Goal: Information Seeking & Learning: Learn about a topic

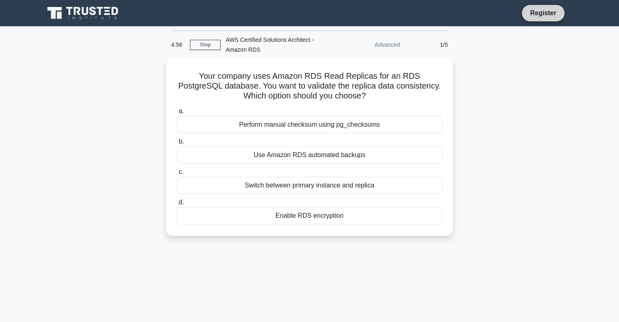
click at [553, 8] on link "Register" at bounding box center [544, 13] width 36 height 10
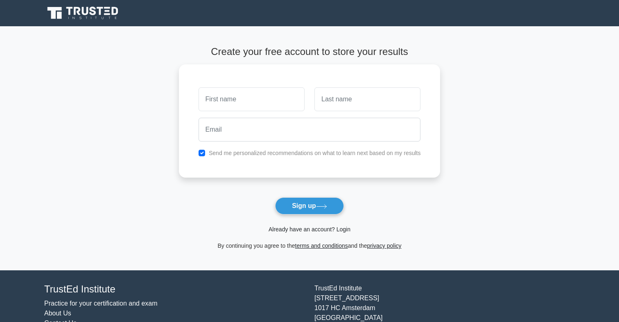
click at [314, 231] on link "Already have an account? Login" at bounding box center [310, 229] width 82 height 7
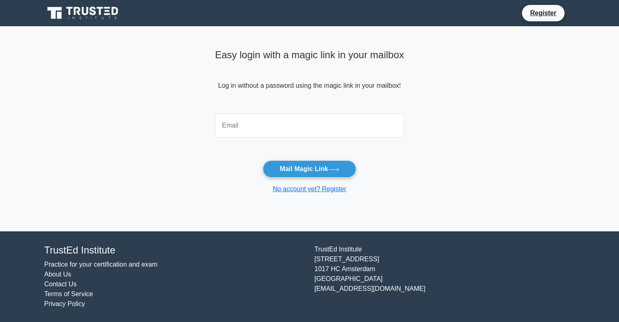
click at [270, 130] on input "email" at bounding box center [309, 125] width 189 height 24
type input "[EMAIL_ADDRESS][DOMAIN_NAME]"
click at [327, 170] on button "Mail Magic Link" at bounding box center [309, 168] width 93 height 17
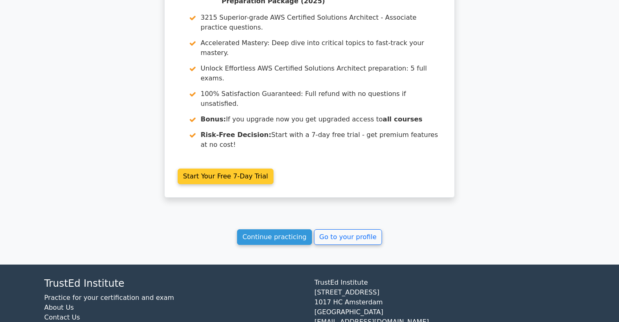
scroll to position [496, 0]
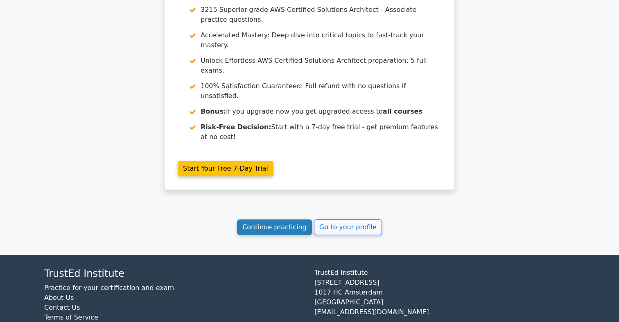
click at [287, 219] on link "Continue practicing" at bounding box center [274, 227] width 75 height 16
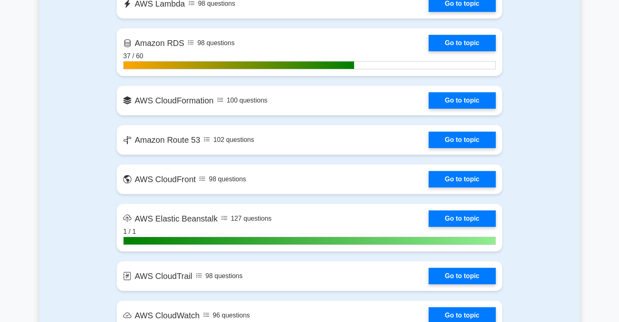
scroll to position [844, 0]
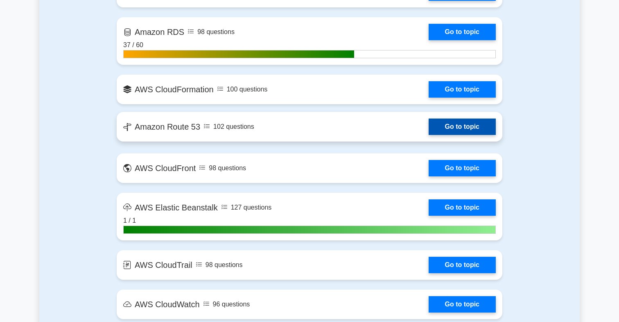
click at [429, 131] on link "Go to topic" at bounding box center [462, 126] width 67 height 16
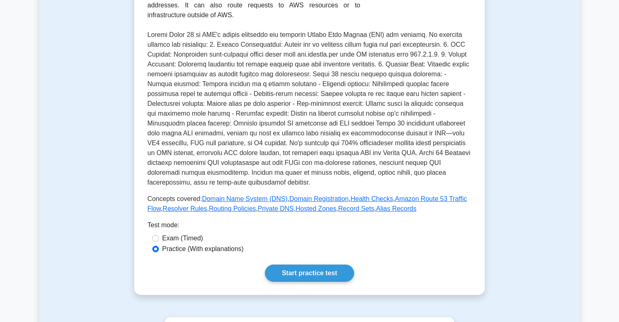
scroll to position [163, 0]
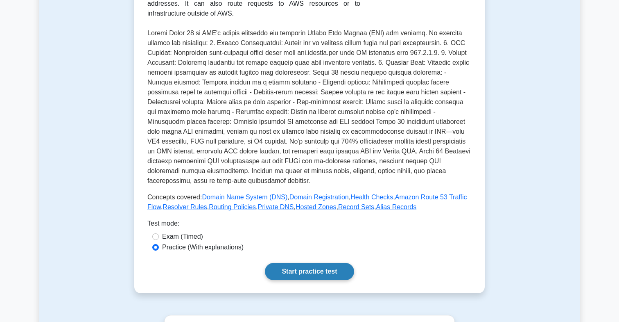
click at [301, 273] on link "Start practice test" at bounding box center [309, 271] width 89 height 17
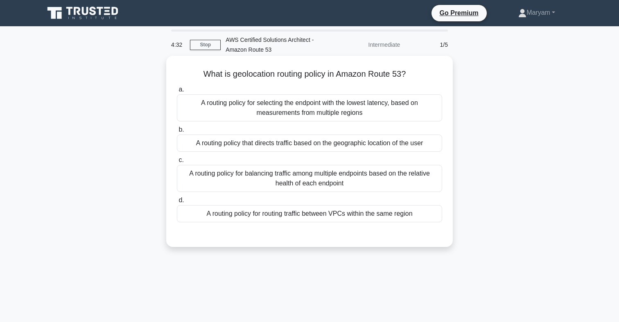
click at [342, 150] on div "A routing policy that directs traffic based on the geographic location of the u…" at bounding box center [309, 142] width 265 height 17
click at [177, 132] on input "b. A routing policy that directs traffic based on the geographic location of th…" at bounding box center [177, 129] width 0 height 5
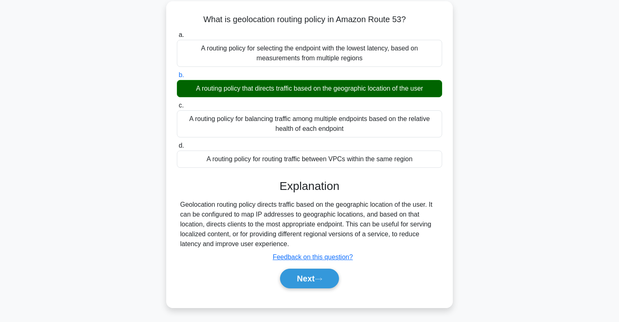
scroll to position [55, 0]
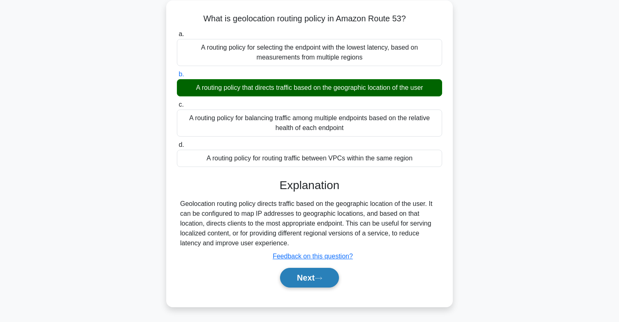
click at [310, 278] on button "Next" at bounding box center [309, 278] width 59 height 20
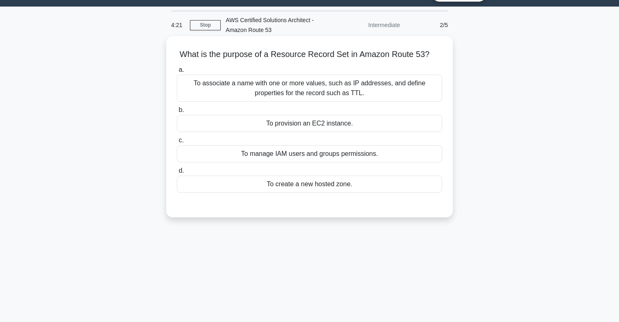
scroll to position [17, 0]
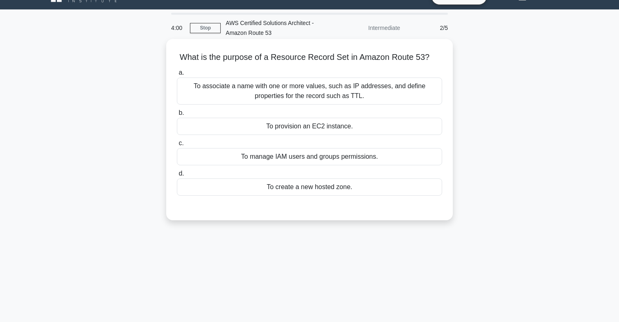
click at [357, 91] on div "To associate a name with one or more values, such as IP addresses, and define p…" at bounding box center [309, 90] width 265 height 27
click at [177, 75] on input "a. To associate a name with one or more values, such as IP addresses, and defin…" at bounding box center [177, 72] width 0 height 5
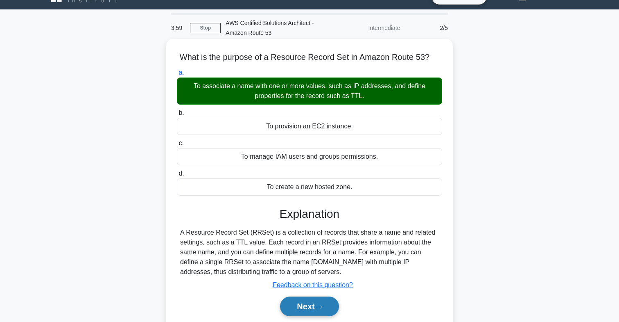
click at [319, 302] on button "Next" at bounding box center [309, 306] width 59 height 20
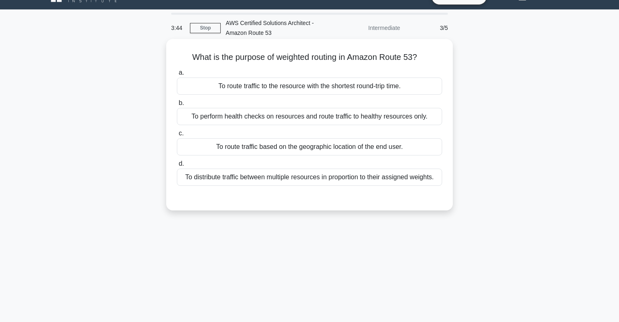
click at [387, 173] on div "To distribute traffic between multiple resources in proportion to their assigne…" at bounding box center [309, 176] width 265 height 17
click at [177, 166] on input "d. To distribute traffic between multiple resources in proportion to their assi…" at bounding box center [177, 163] width 0 height 5
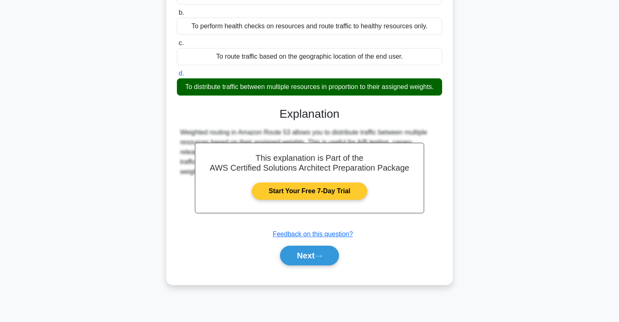
scroll to position [107, 0]
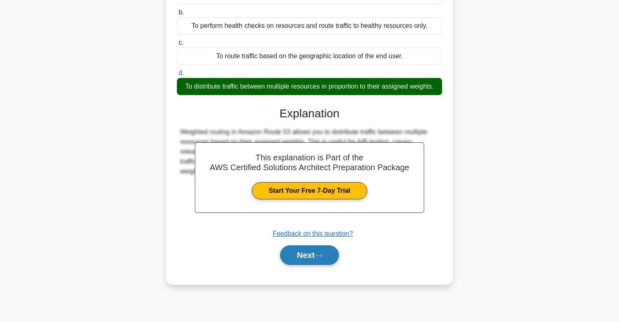
click at [315, 261] on button "Next" at bounding box center [309, 255] width 59 height 20
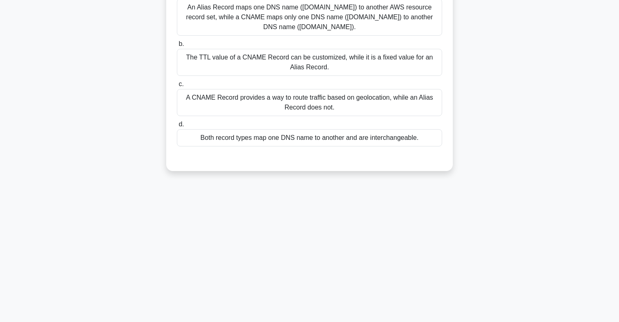
scroll to position [0, 0]
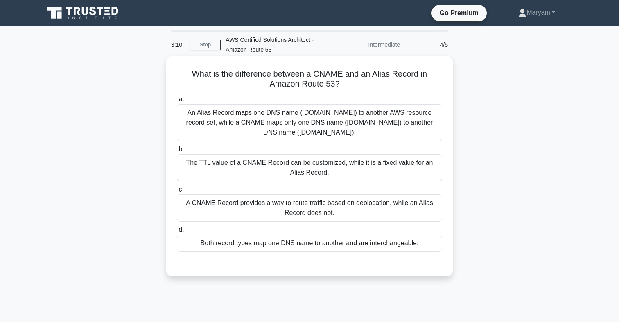
click at [322, 134] on div "An Alias Record maps one DNS name (example.com) to another AWS resource record …" at bounding box center [309, 122] width 265 height 37
click at [177, 102] on input "a. An Alias Record maps one DNS name (example.com) to another AWS resource reco…" at bounding box center [177, 99] width 0 height 5
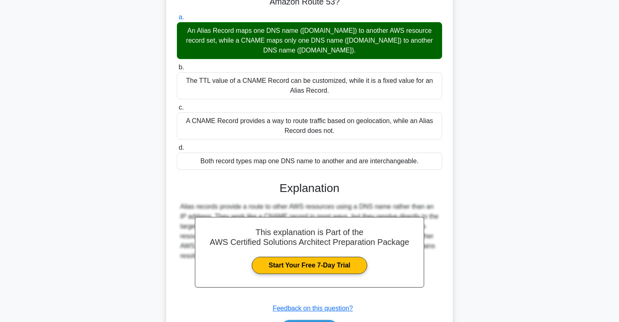
scroll to position [134, 0]
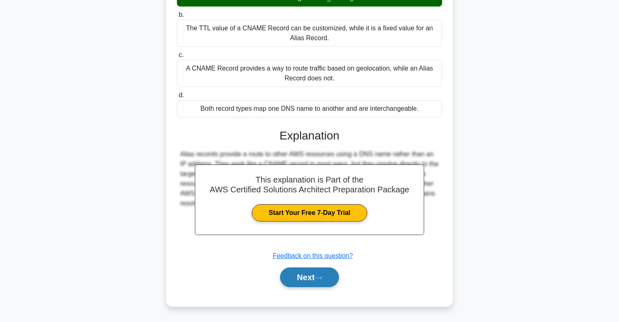
click at [315, 272] on button "Next" at bounding box center [309, 277] width 59 height 20
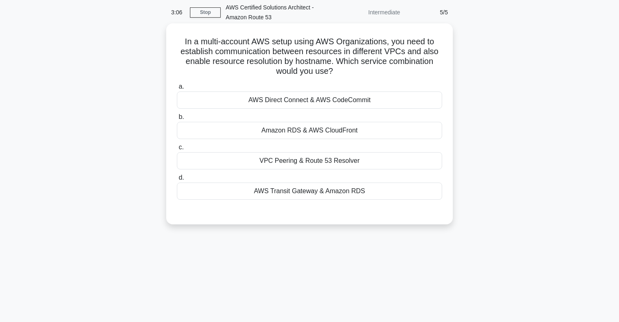
scroll to position [0, 0]
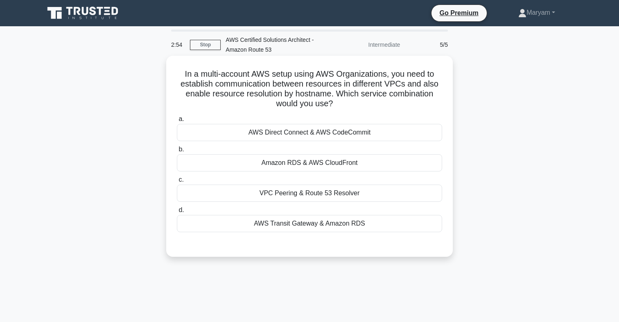
drag, startPoint x: 213, startPoint y: 98, endPoint x: 356, endPoint y: 104, distance: 143.5
click at [356, 104] on h5 "In a multi-account AWS setup using AWS Organizations, you need to establish com…" at bounding box center [309, 89] width 267 height 40
click at [315, 101] on h5 "In a multi-account AWS setup using AWS Organizations, you need to establish com…" at bounding box center [309, 89] width 267 height 40
click at [330, 193] on div "VPC Peering & Route 53 Resolver" at bounding box center [309, 192] width 265 height 17
click at [177, 182] on input "c. VPC Peering & Route 53 Resolver" at bounding box center [177, 179] width 0 height 5
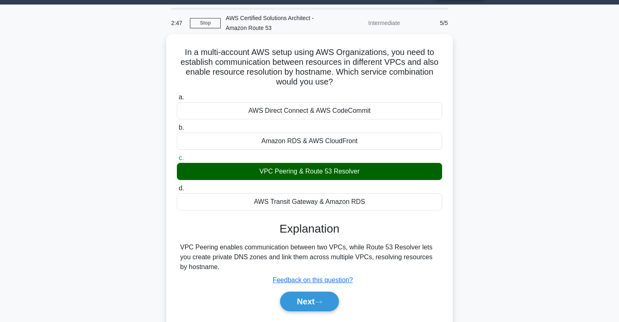
scroll to position [23, 0]
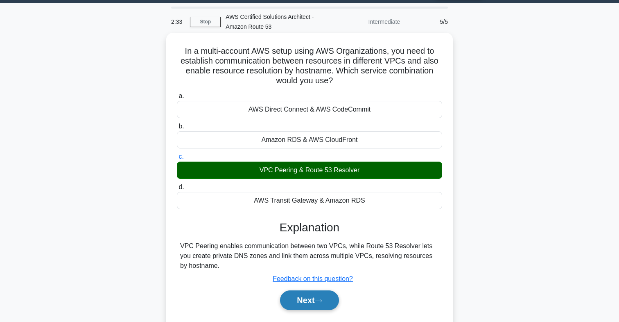
click at [314, 298] on button "Next" at bounding box center [309, 300] width 59 height 20
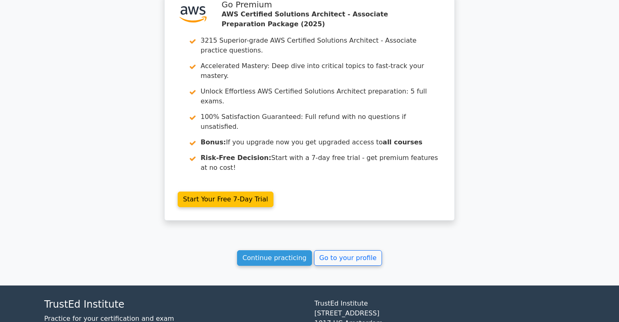
scroll to position [894, 0]
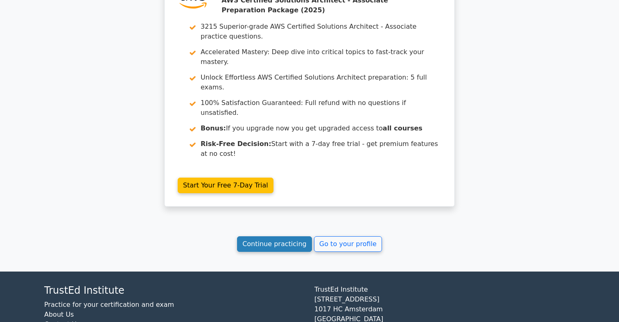
click at [269, 236] on link "Continue practicing" at bounding box center [274, 244] width 75 height 16
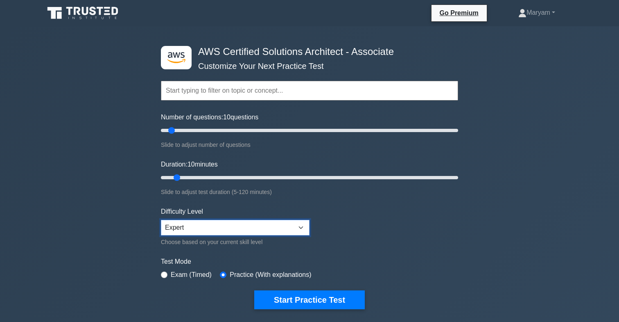
click at [190, 230] on select "Beginner Intermediate Expert" at bounding box center [235, 228] width 149 height 16
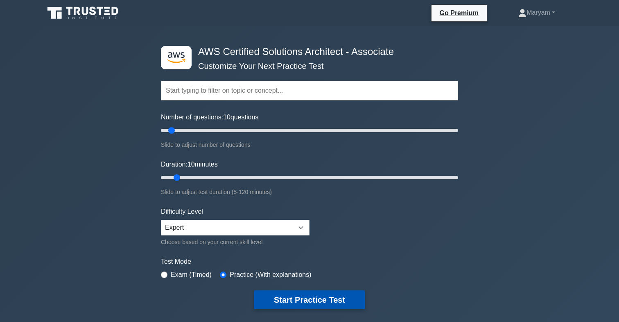
click at [293, 297] on button "Start Practice Test" at bounding box center [309, 299] width 111 height 19
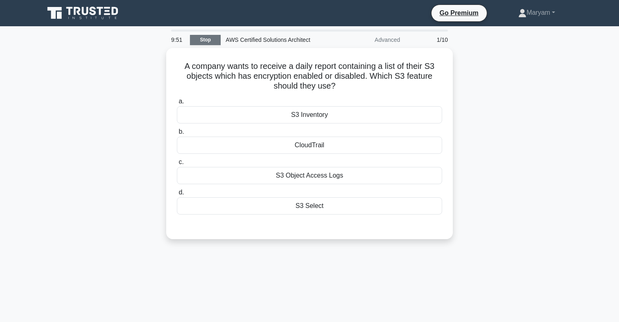
click at [201, 40] on link "Stop" at bounding box center [205, 40] width 31 height 10
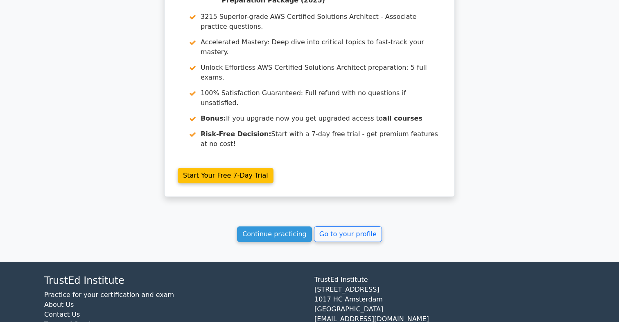
scroll to position [496, 0]
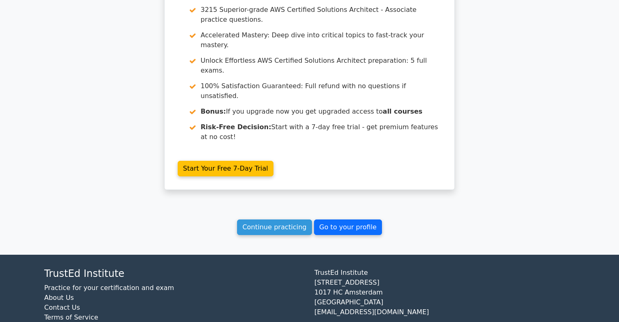
click at [332, 219] on link "Go to your profile" at bounding box center [348, 227] width 68 height 16
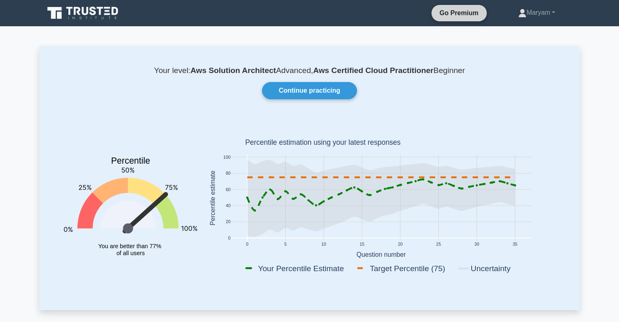
click at [464, 15] on link "Go Premium" at bounding box center [459, 13] width 49 height 10
click at [538, 18] on link "Maryam" at bounding box center [537, 13] width 76 height 16
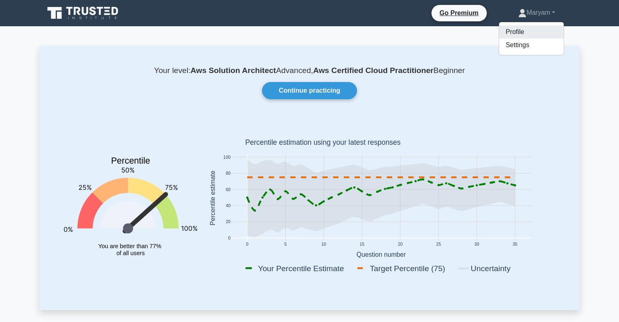
click at [507, 34] on link "Profile" at bounding box center [531, 31] width 65 height 13
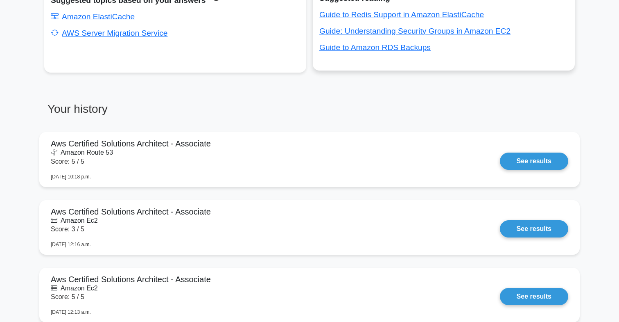
scroll to position [544, 0]
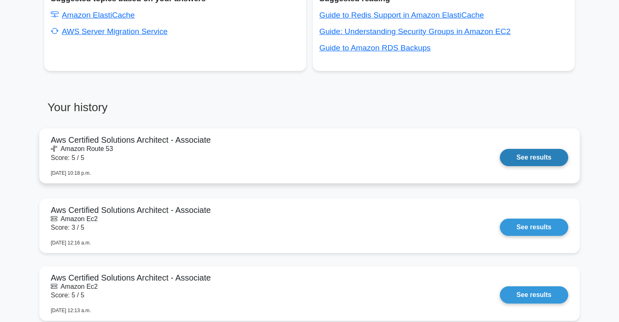
click at [542, 157] on link "See results" at bounding box center [534, 157] width 68 height 17
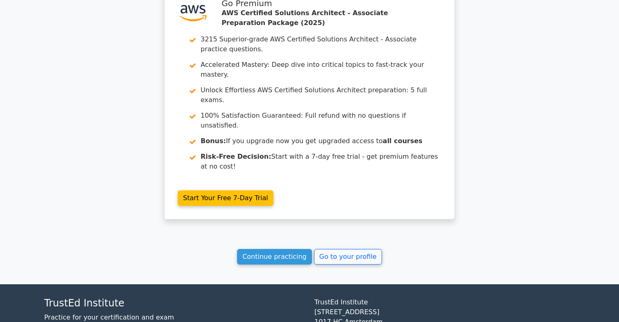
scroll to position [894, 0]
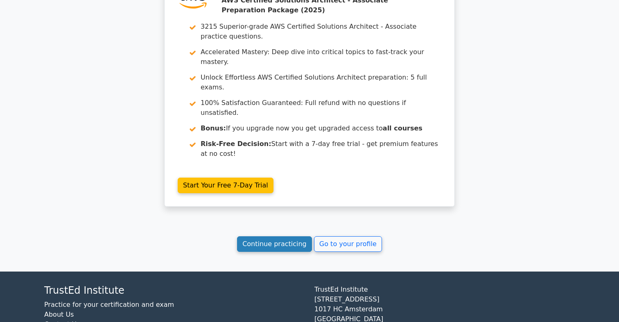
click at [285, 236] on link "Continue practicing" at bounding box center [274, 244] width 75 height 16
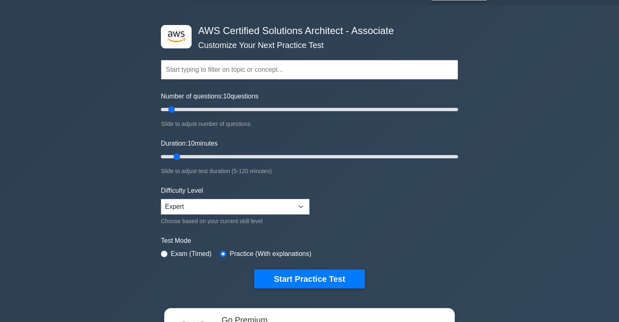
scroll to position [26, 0]
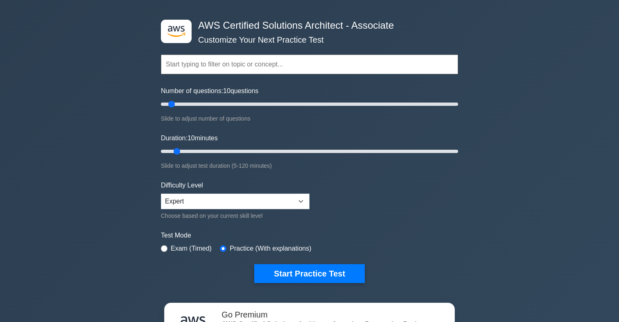
click at [235, 62] on input "text" at bounding box center [309, 64] width 297 height 20
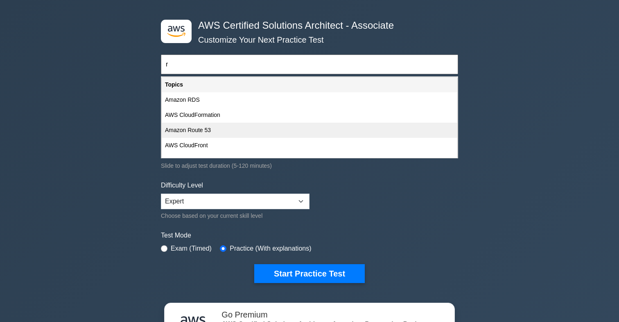
click at [231, 128] on div "Amazon Route 53" at bounding box center [310, 129] width 296 height 15
type input "Amazon Route 53"
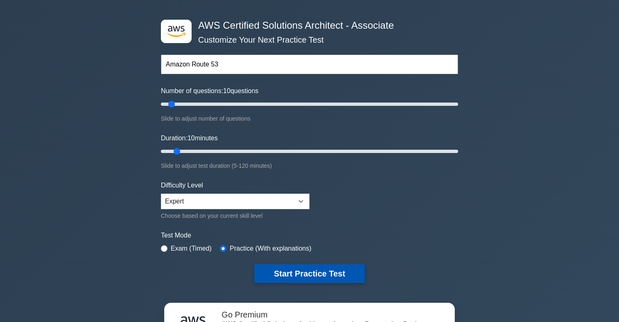
click at [288, 272] on button "Start Practice Test" at bounding box center [309, 273] width 111 height 19
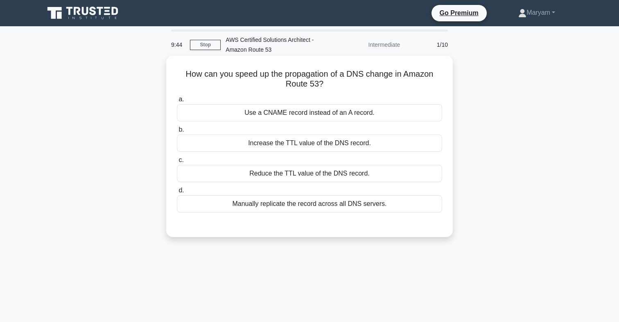
click at [325, 177] on div "Reduce the TTL value of the DNS record." at bounding box center [309, 173] width 265 height 17
click at [177, 163] on input "c. Reduce the TTL value of the DNS record." at bounding box center [177, 159] width 0 height 5
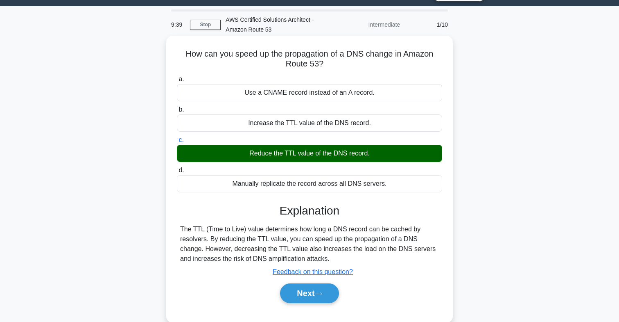
scroll to position [23, 0]
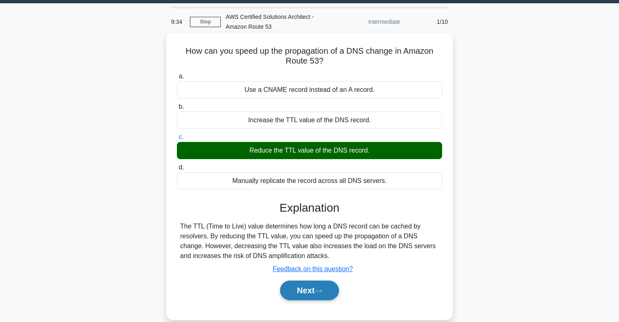
click at [310, 286] on button "Next" at bounding box center [309, 290] width 59 height 20
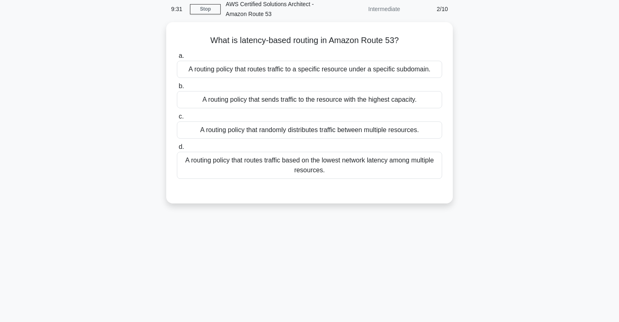
scroll to position [33, 0]
click at [361, 178] on div "A routing policy that routes traffic based on the lowest network latency among …" at bounding box center [309, 165] width 265 height 27
click at [177, 150] on input "d. A routing policy that routes traffic based on the lowest network latency amo…" at bounding box center [177, 147] width 0 height 5
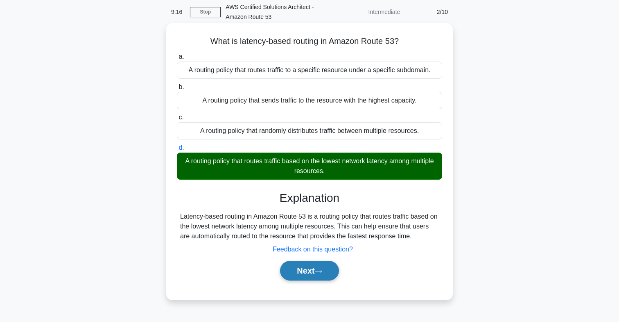
click at [308, 268] on button "Next" at bounding box center [309, 271] width 59 height 20
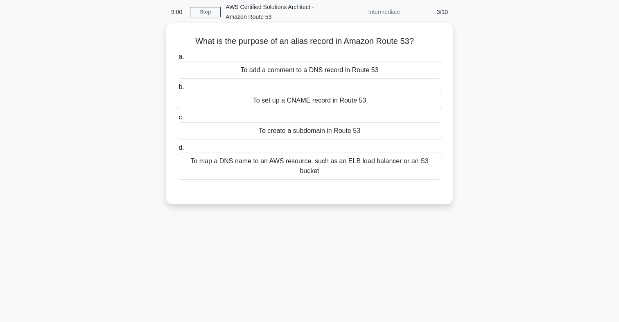
click at [304, 156] on div "To map a DNS name to an AWS resource, such as an ELB load balancer or an S3 buc…" at bounding box center [309, 165] width 265 height 27
click at [177, 150] on input "d. To map a DNS name to an AWS resource, such as an ELB load balancer or an S3 …" at bounding box center [177, 147] width 0 height 5
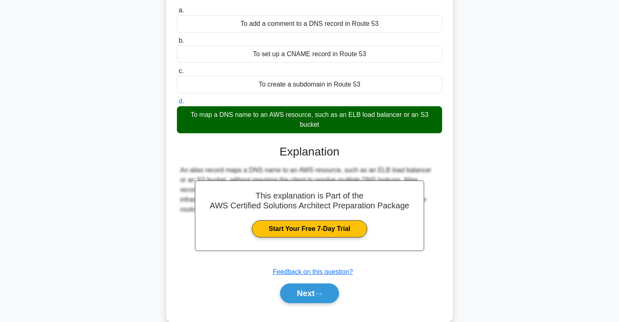
scroll to position [81, 0]
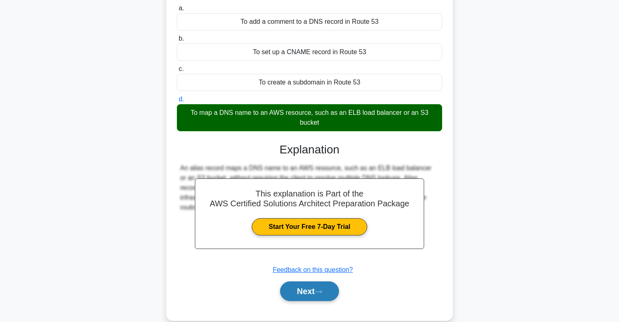
click at [320, 289] on icon at bounding box center [318, 291] width 7 height 5
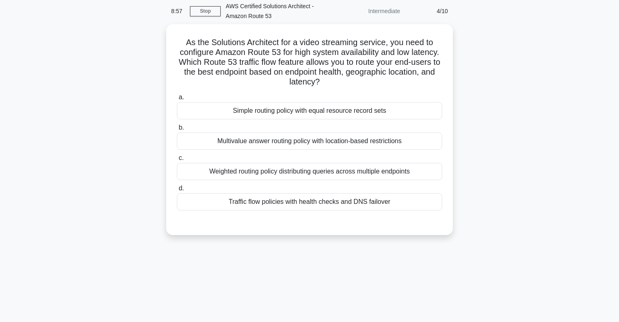
scroll to position [24, 0]
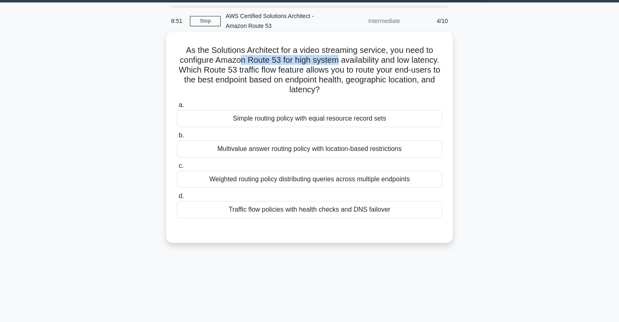
drag, startPoint x: 238, startPoint y: 56, endPoint x: 337, endPoint y: 61, distance: 98.9
click at [337, 61] on h5 "As the Solutions Architect for a video streaming service, you need to configure…" at bounding box center [309, 70] width 267 height 50
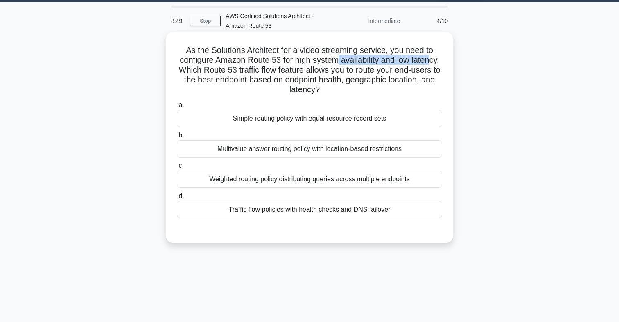
drag, startPoint x: 337, startPoint y: 63, endPoint x: 429, endPoint y: 63, distance: 91.8
click at [429, 63] on h5 "As the Solutions Architect for a video streaming service, you need to configure…" at bounding box center [309, 70] width 267 height 50
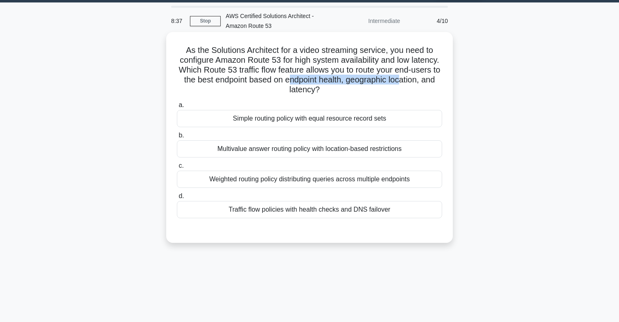
drag, startPoint x: 290, startPoint y: 80, endPoint x: 401, endPoint y: 76, distance: 110.7
click at [401, 76] on h5 "As the Solutions Architect for a video streaming service, you need to configure…" at bounding box center [309, 70] width 267 height 50
drag, startPoint x: 288, startPoint y: 69, endPoint x: 383, endPoint y: 91, distance: 97.9
click at [384, 91] on h5 "As the Solutions Architect for a video streaming service, you need to configure…" at bounding box center [309, 70] width 267 height 50
click at [295, 207] on div "Traffic flow policies with health checks and DNS failover" at bounding box center [309, 209] width 265 height 17
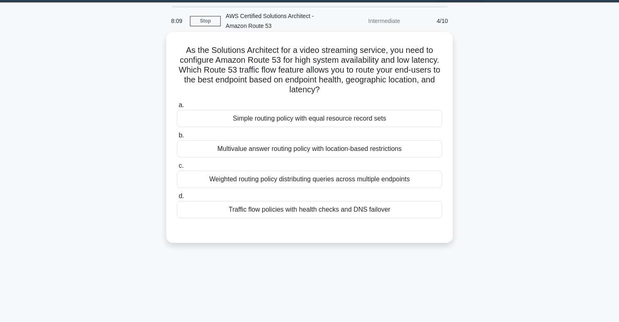
click at [177, 199] on input "d. Traffic flow policies with health checks and DNS failover" at bounding box center [177, 195] width 0 height 5
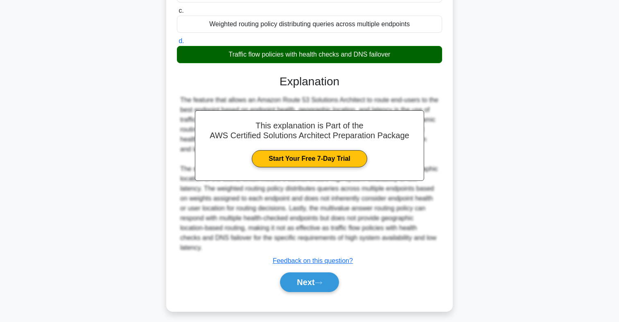
scroll to position [184, 0]
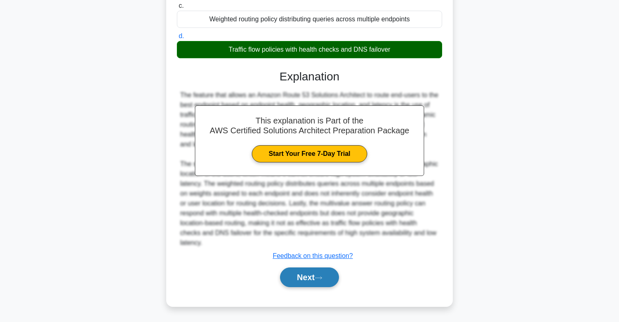
click at [311, 280] on button "Next" at bounding box center [309, 277] width 59 height 20
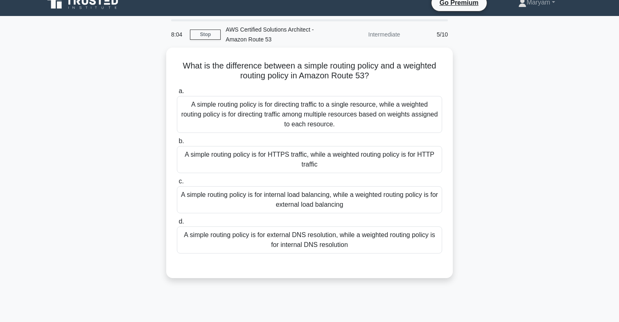
scroll to position [0, 0]
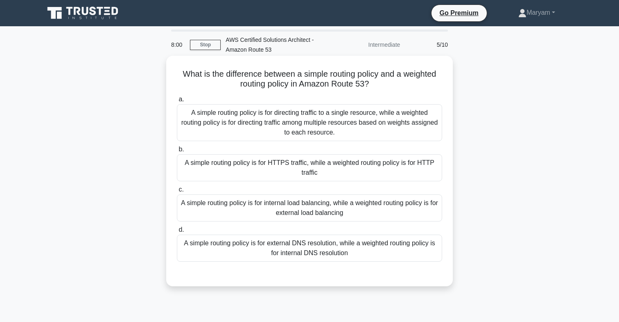
drag, startPoint x: 306, startPoint y: 71, endPoint x: 386, endPoint y: 87, distance: 81.9
click at [386, 87] on h5 "What is the difference between a simple routing policy and a weighted routing p…" at bounding box center [309, 79] width 267 height 20
click at [342, 130] on div "A simple routing policy is for directing traffic to a single resource, while a …" at bounding box center [309, 122] width 265 height 37
click at [177, 102] on input "a. A simple routing policy is for directing traffic to a single resource, while…" at bounding box center [177, 99] width 0 height 5
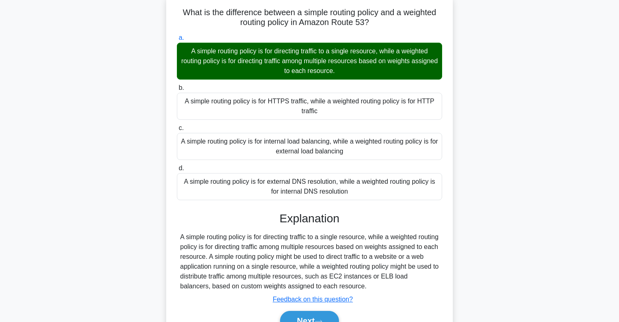
scroll to position [121, 0]
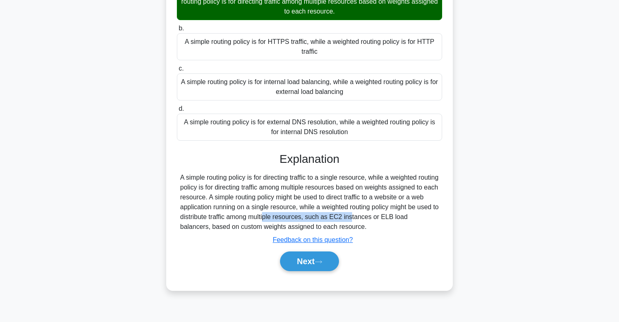
drag, startPoint x: 238, startPoint y: 212, endPoint x: 322, endPoint y: 220, distance: 84.3
click at [325, 220] on div "A simple routing policy is for directing traffic to a single resource, while a …" at bounding box center [309, 201] width 259 height 59
click at [307, 206] on div "A simple routing policy is for directing traffic to a single resource, while a …" at bounding box center [309, 201] width 259 height 59
click at [320, 267] on button "Next" at bounding box center [309, 261] width 59 height 20
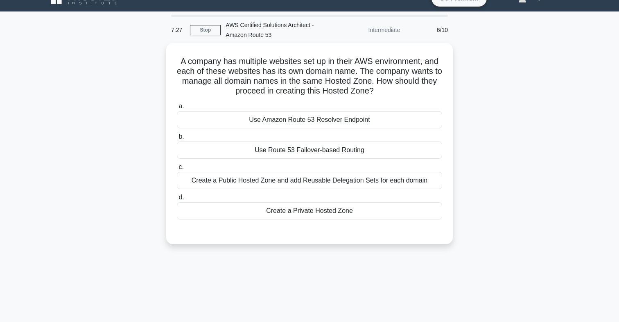
scroll to position [0, 0]
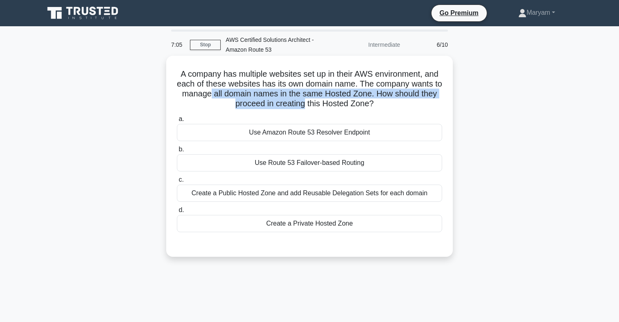
drag, startPoint x: 211, startPoint y: 93, endPoint x: 303, endPoint y: 109, distance: 93.5
click at [304, 109] on h5 "A company has multiple websites set up in their AWS environment, and each of th…" at bounding box center [309, 89] width 267 height 40
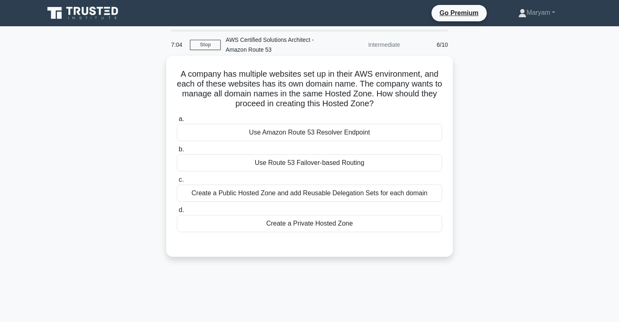
click at [382, 103] on icon ".spinner_0XTQ{transform-origin:center;animation:spinner_y6GP .75s linear infini…" at bounding box center [379, 104] width 10 height 10
drag, startPoint x: 265, startPoint y: 104, endPoint x: 365, endPoint y: 113, distance: 99.6
click at [365, 113] on div "A company has multiple websites set up in their AWS environment, and each of th…" at bounding box center [310, 156] width 280 height 194
click at [365, 113] on div "a. Use Amazon Route 53 Resolver Endpoint b. Use Route 53 Failover-based Routing…" at bounding box center [309, 172] width 275 height 121
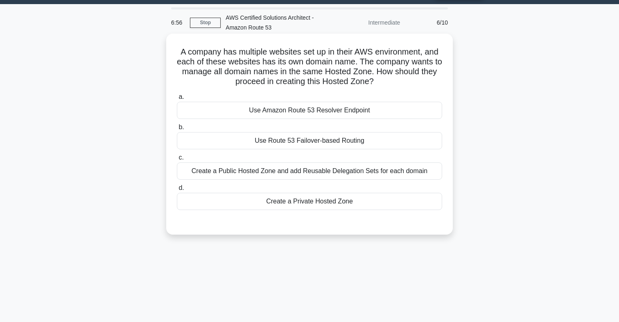
scroll to position [21, 0]
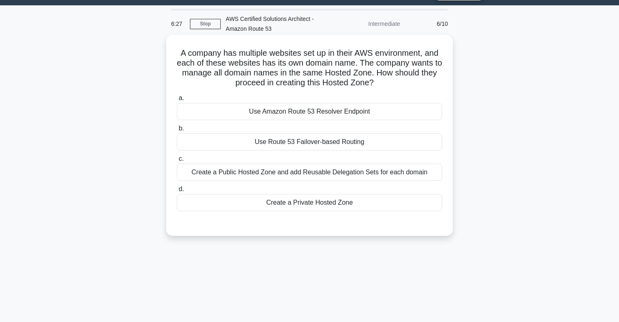
click at [294, 205] on div "Create a Private Hosted Zone" at bounding box center [309, 202] width 265 height 17
click at [177, 192] on input "d. Create a Private Hosted Zone" at bounding box center [177, 188] width 0 height 5
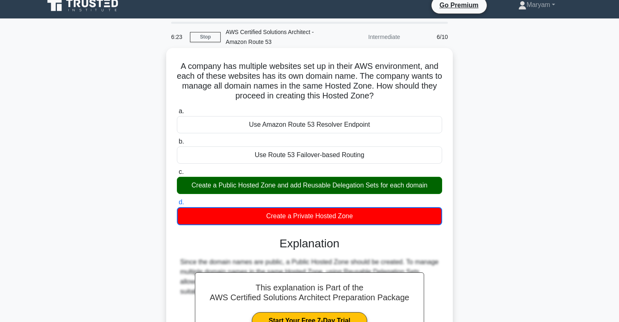
scroll to position [0, 0]
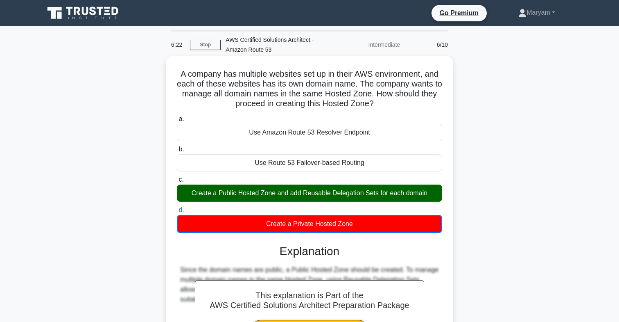
click at [367, 89] on h5 "A company has multiple websites set up in their AWS environment, and each of th…" at bounding box center [309, 89] width 267 height 40
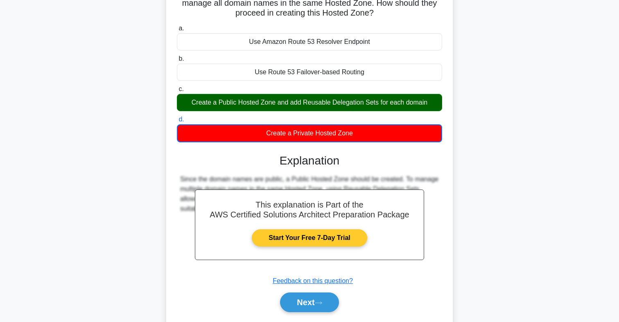
scroll to position [109, 0]
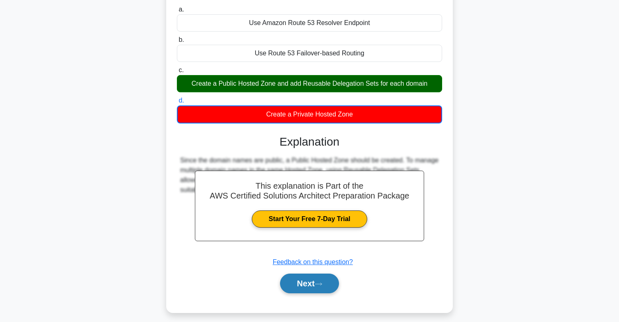
click at [327, 281] on button "Next" at bounding box center [309, 283] width 59 height 20
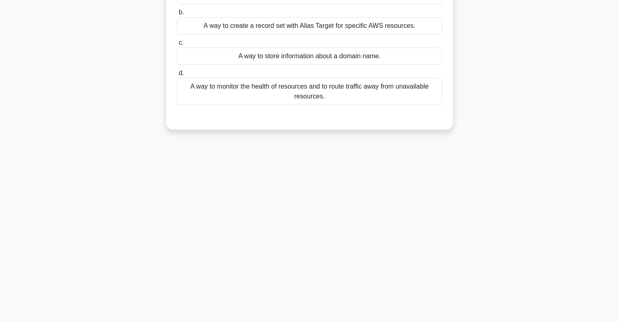
scroll to position [0, 0]
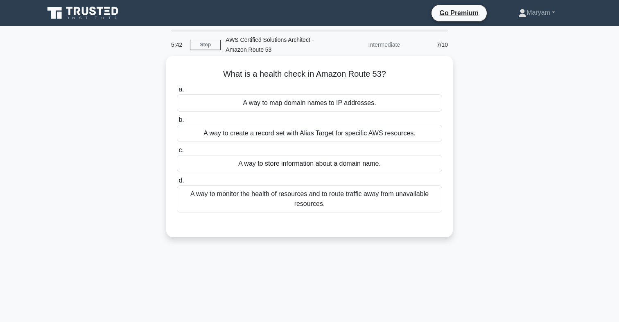
click at [348, 202] on div "A way to monitor the health of resources and to route traffic away from unavail…" at bounding box center [309, 198] width 265 height 27
click at [177, 183] on input "d. A way to monitor the health of resources and to route traffic away from unav…" at bounding box center [177, 180] width 0 height 5
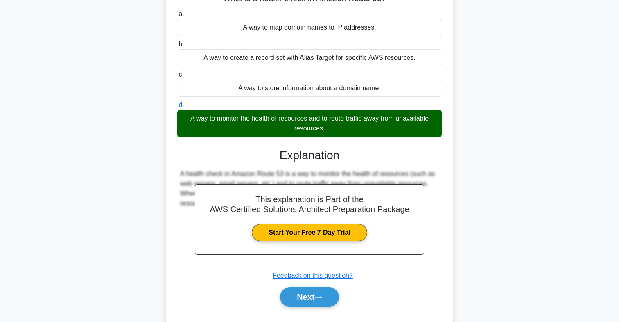
scroll to position [121, 0]
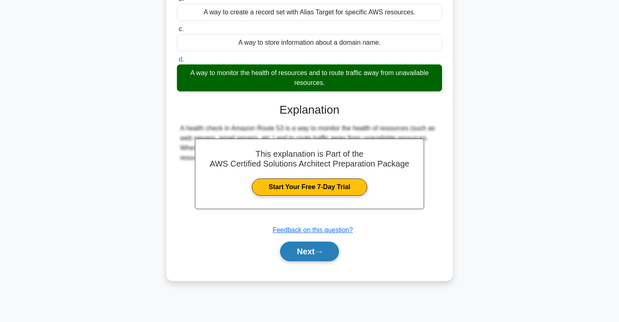
click at [318, 254] on button "Next" at bounding box center [309, 251] width 59 height 20
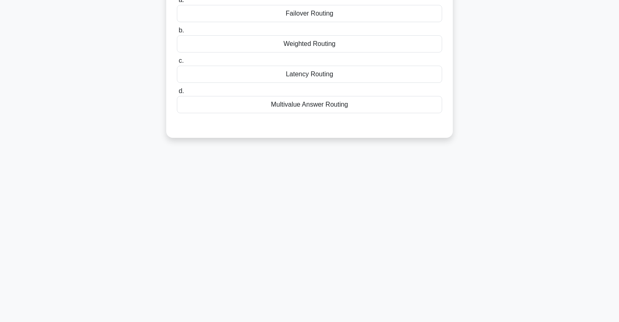
scroll to position [0, 0]
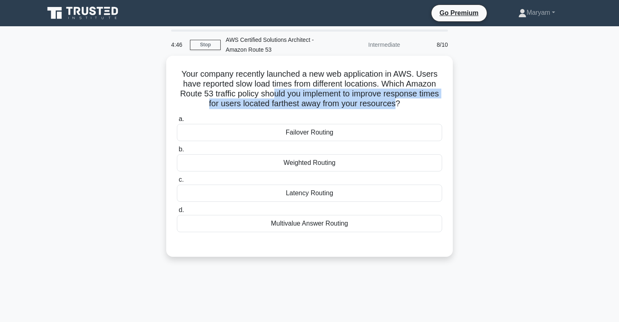
drag, startPoint x: 272, startPoint y: 91, endPoint x: 396, endPoint y: 107, distance: 125.1
click at [396, 107] on h5 "Your company recently launched a new web application in AWS. Users have reporte…" at bounding box center [309, 89] width 267 height 40
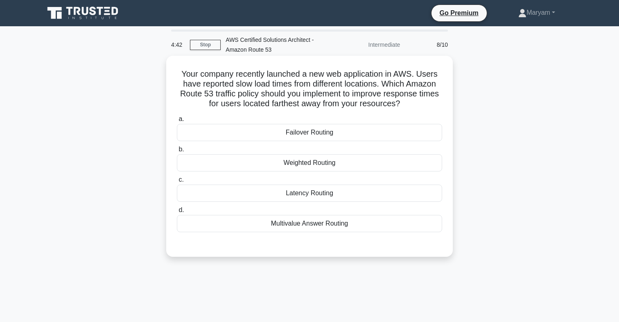
click at [306, 192] on div "Latency Routing" at bounding box center [309, 192] width 265 height 17
click at [177, 182] on input "c. Latency Routing" at bounding box center [177, 179] width 0 height 5
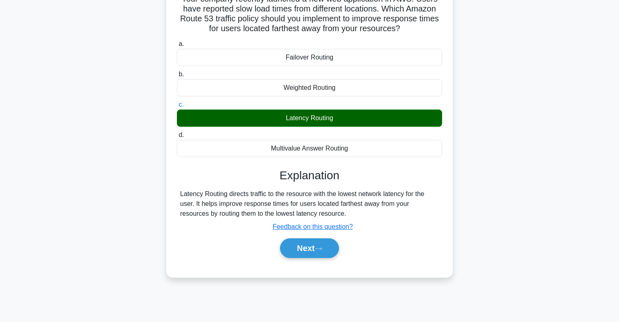
scroll to position [84, 0]
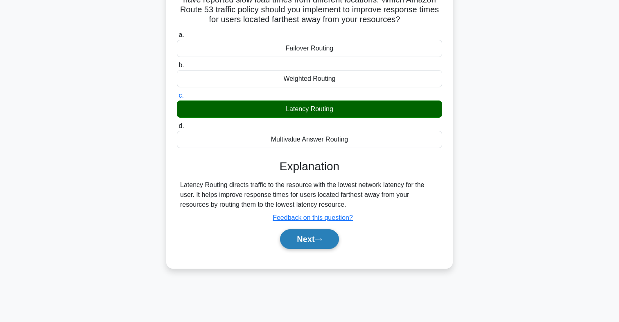
click at [320, 244] on button "Next" at bounding box center [309, 239] width 59 height 20
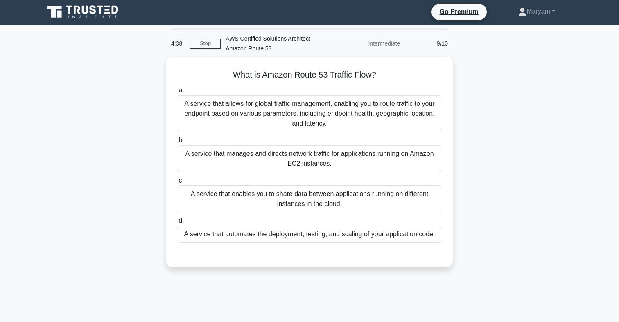
scroll to position [0, 0]
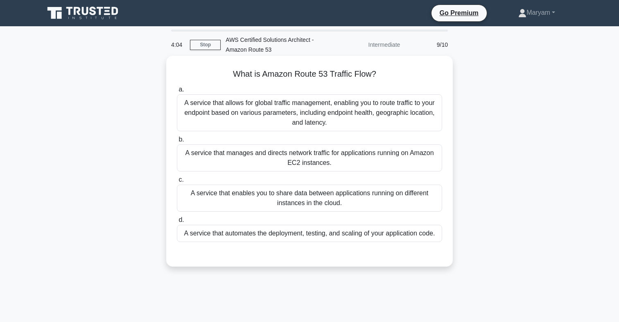
click at [324, 115] on div "A service that allows for global traffic management, enabling you to route traf…" at bounding box center [309, 112] width 265 height 37
click at [177, 92] on input "a. A service that allows for global traffic management, enabling you to route t…" at bounding box center [177, 89] width 0 height 5
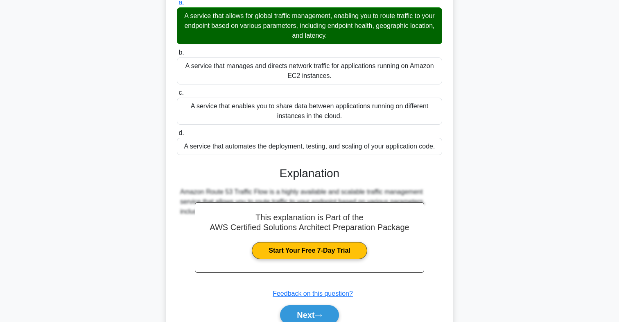
scroll to position [125, 0]
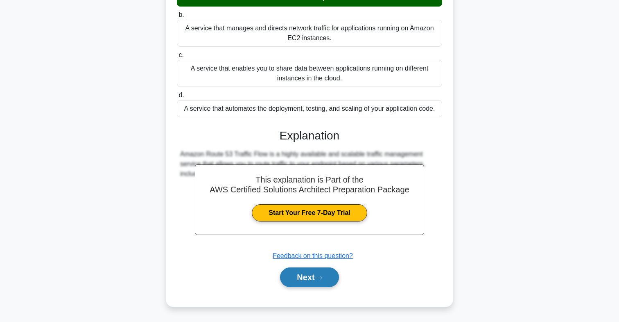
click at [332, 275] on button "Next" at bounding box center [309, 277] width 59 height 20
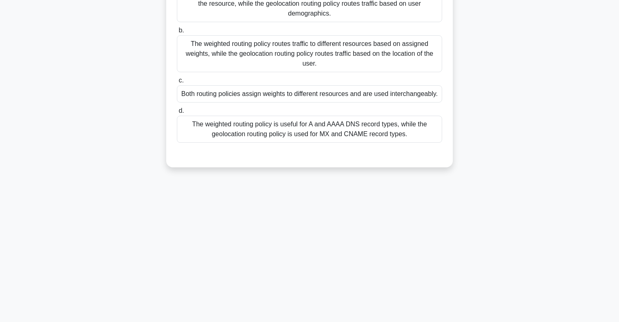
scroll to position [0, 0]
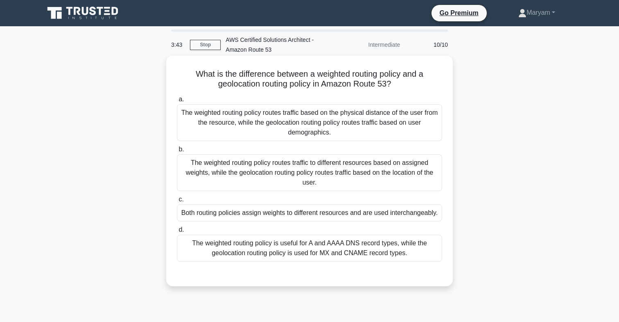
click at [294, 178] on div "The weighted routing policy routes traffic to different resources based on assi…" at bounding box center [309, 172] width 265 height 37
click at [177, 152] on input "b. The weighted routing policy routes traffic to different resources based on a…" at bounding box center [177, 149] width 0 height 5
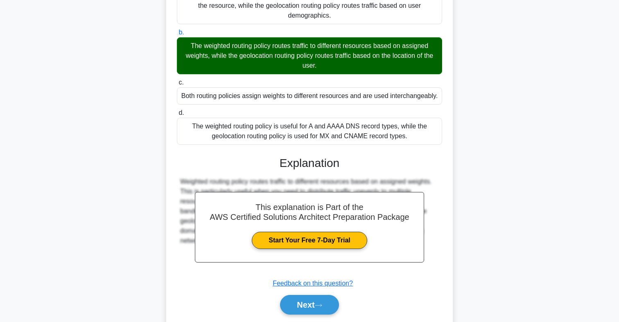
scroll to position [144, 0]
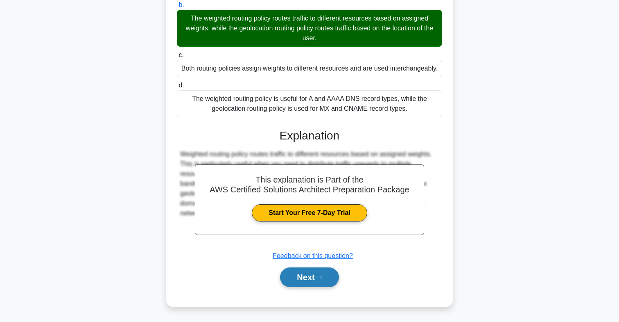
click at [322, 285] on button "Next" at bounding box center [309, 277] width 59 height 20
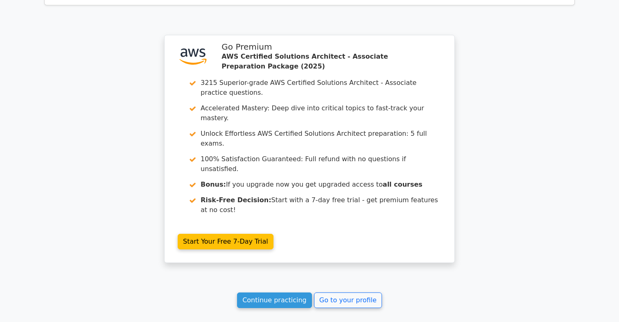
scroll to position [996, 0]
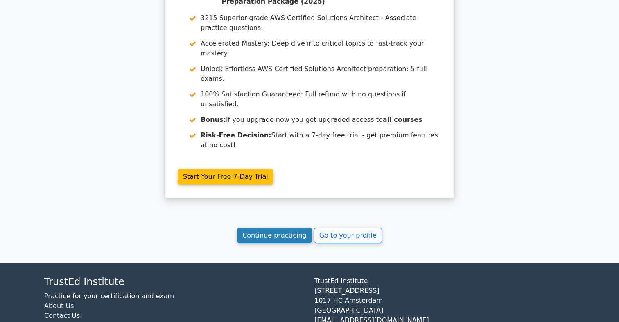
click at [292, 227] on link "Continue practicing" at bounding box center [274, 235] width 75 height 16
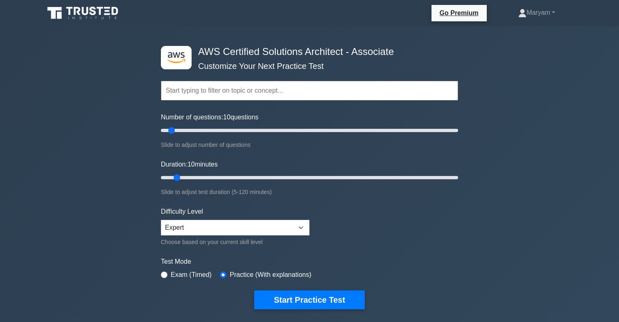
click at [263, 91] on input "text" at bounding box center [309, 91] width 297 height 20
click at [333, 92] on input "text" at bounding box center [309, 91] width 297 height 20
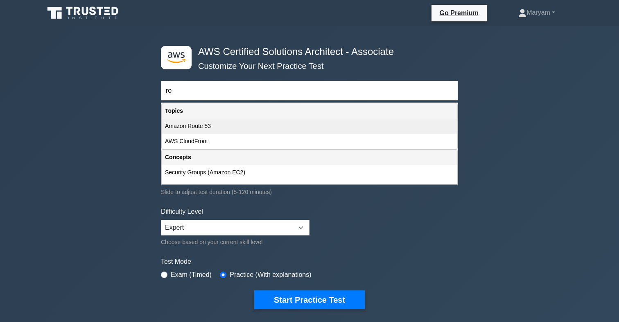
click at [211, 128] on div "Amazon Route 53" at bounding box center [310, 125] width 296 height 15
type input "Amazon Route 53"
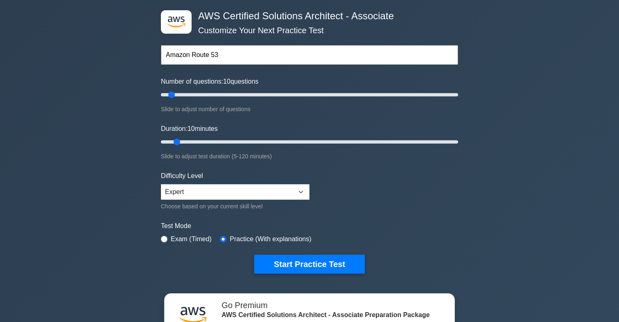
scroll to position [36, 0]
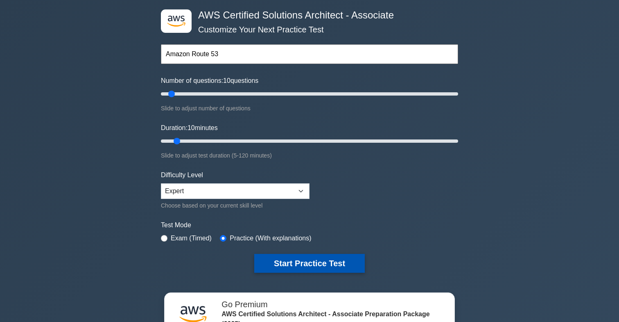
click at [287, 259] on button "Start Practice Test" at bounding box center [309, 263] width 111 height 19
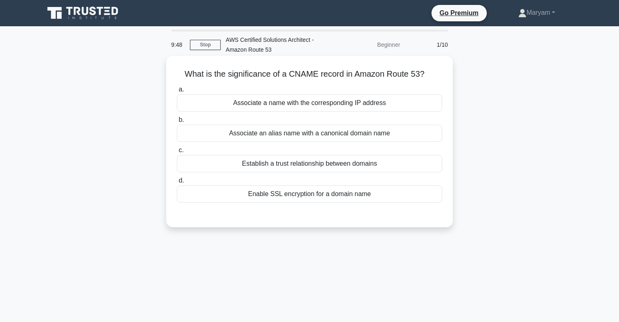
click at [283, 165] on div "Establish a trust relationship between domains" at bounding box center [309, 163] width 265 height 17
click at [177, 153] on input "c. Establish a trust relationship between domains" at bounding box center [177, 149] width 0 height 5
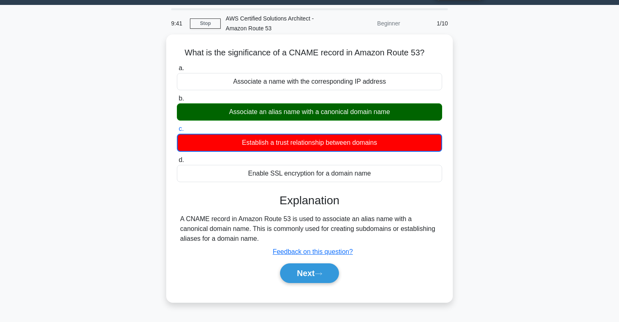
scroll to position [22, 0]
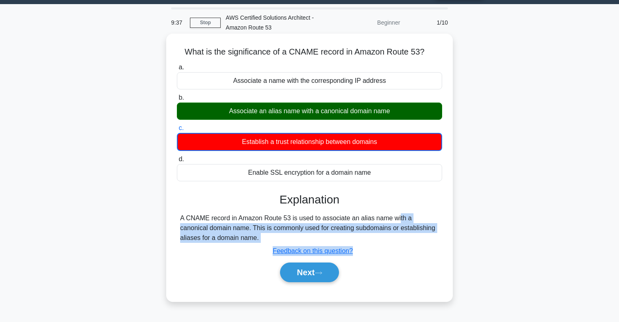
drag, startPoint x: 347, startPoint y: 219, endPoint x: 424, endPoint y: 255, distance: 85.2
click at [425, 258] on div "Explanation A CNAME record in Amazon Route 53 is used to associate an alias nam…" at bounding box center [309, 239] width 265 height 93
click at [395, 244] on div "Explanation A CNAME record in Amazon Route 53 is used to associate an alias nam…" at bounding box center [309, 239] width 265 height 93
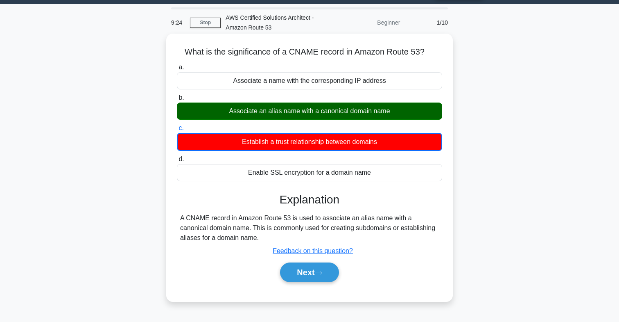
drag, startPoint x: 184, startPoint y: 48, endPoint x: 329, endPoint y: 238, distance: 239.2
click at [329, 238] on div "What is the significance of a CNAME record in Amazon Route 53? .spinner_0XTQ{tr…" at bounding box center [310, 167] width 280 height 261
copy div "What is the significance of a CNAME record in Amazon Route 53? .spinner_0XTQ{tr…"
click at [383, 247] on div "Submit feedback Feedback on this question?" at bounding box center [312, 251] width 265 height 10
click at [309, 267] on button "Next" at bounding box center [309, 272] width 59 height 20
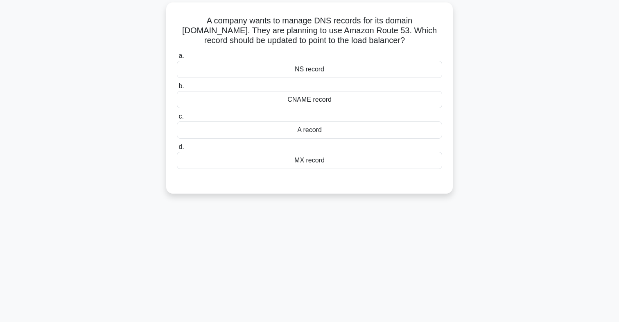
scroll to position [43, 0]
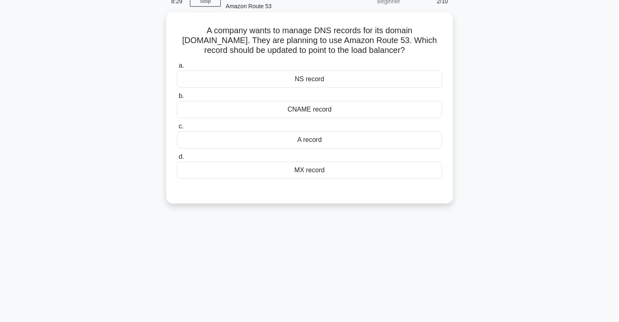
click at [324, 141] on div "A record" at bounding box center [309, 139] width 265 height 17
click at [177, 129] on input "c. A record" at bounding box center [177, 126] width 0 height 5
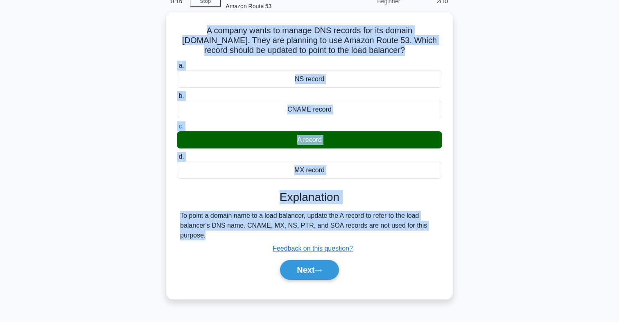
drag, startPoint x: 180, startPoint y: 29, endPoint x: 252, endPoint y: 247, distance: 228.8
click at [252, 247] on div "A company wants to manage DNS records for its domain example.com. They are plan…" at bounding box center [310, 156] width 280 height 280
copy div "A company wants to manage DNS records for its domain example.com. They are plan…"
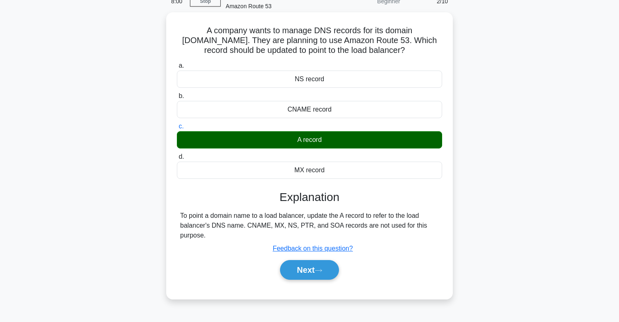
click at [326, 297] on div "A company wants to manage DNS records for its domain example.com. They are plan…" at bounding box center [309, 155] width 287 height 286
click at [324, 274] on button "Next" at bounding box center [309, 270] width 59 height 20
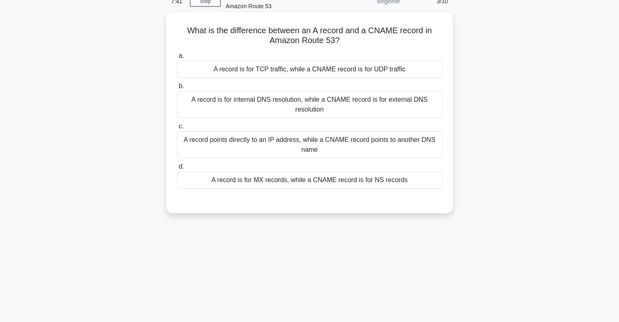
click at [341, 145] on div "A record points directly to an IP address, while a CNAME record points to anoth…" at bounding box center [309, 144] width 265 height 27
click at [177, 129] on input "c. A record points directly to an IP address, while a CNAME record points to an…" at bounding box center [177, 126] width 0 height 5
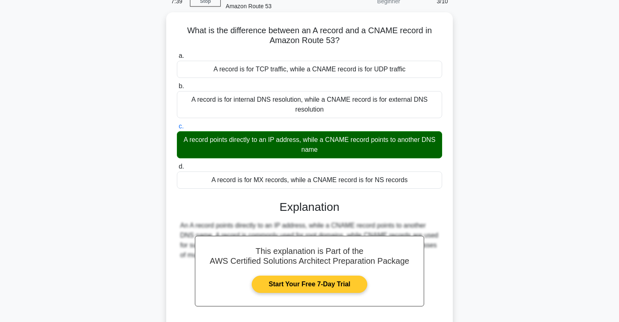
scroll to position [121, 0]
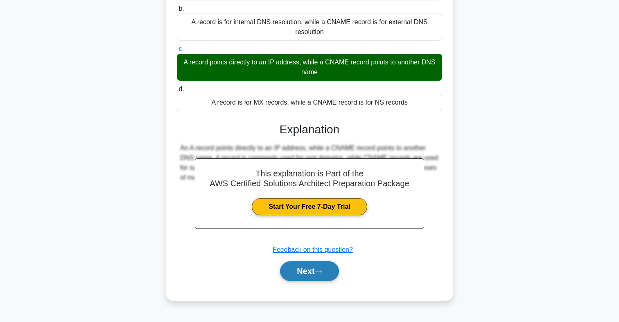
click at [326, 264] on button "Next" at bounding box center [309, 271] width 59 height 20
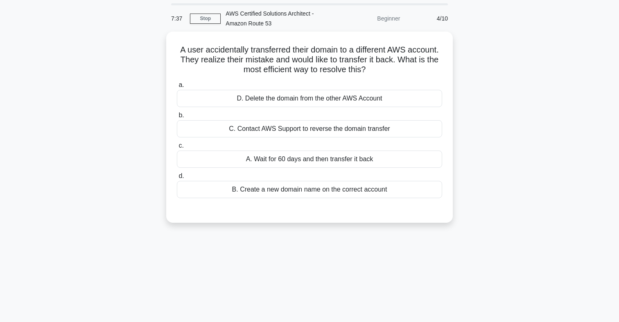
scroll to position [0, 0]
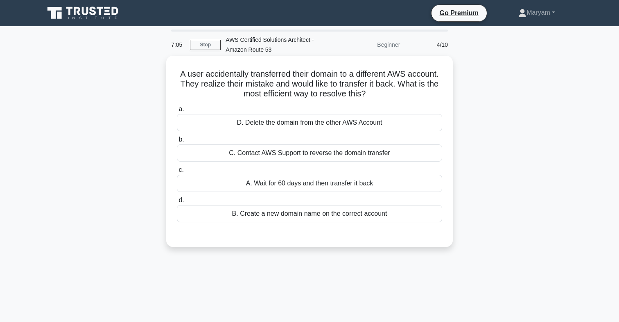
click at [244, 154] on div "C. Contact AWS Support to reverse the domain transfer" at bounding box center [309, 152] width 265 height 17
click at [177, 142] on input "b. C. Contact AWS Support to reverse the domain transfer" at bounding box center [177, 139] width 0 height 5
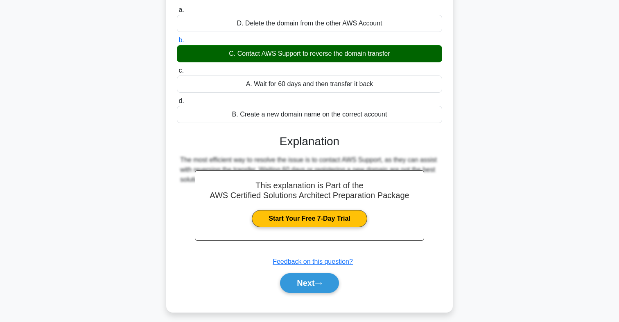
scroll to position [116, 0]
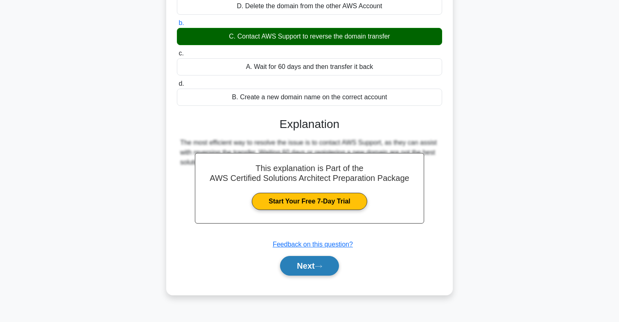
click at [322, 267] on icon at bounding box center [318, 266] width 7 height 5
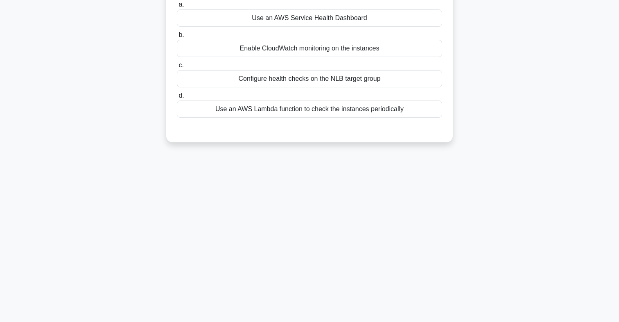
scroll to position [0, 0]
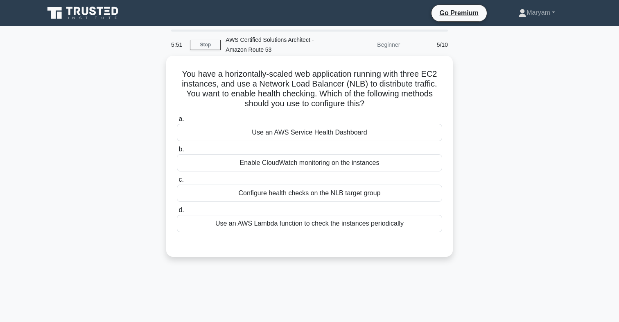
click at [357, 197] on div "Configure health checks on the NLB target group" at bounding box center [309, 192] width 265 height 17
click at [177, 182] on input "c. Configure health checks on the NLB target group" at bounding box center [177, 179] width 0 height 5
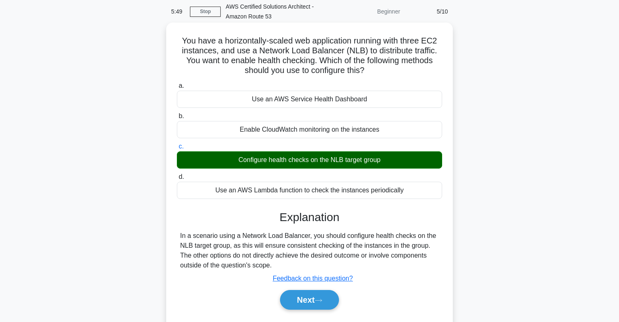
scroll to position [41, 0]
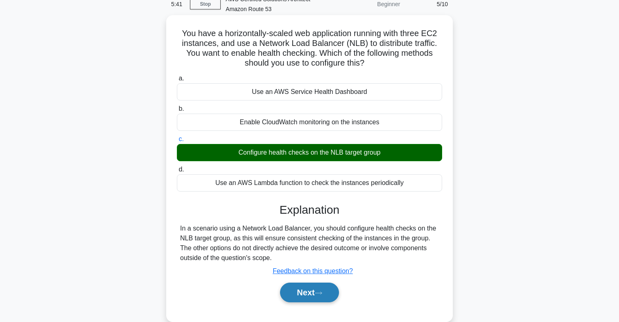
click at [332, 293] on button "Next" at bounding box center [309, 292] width 59 height 20
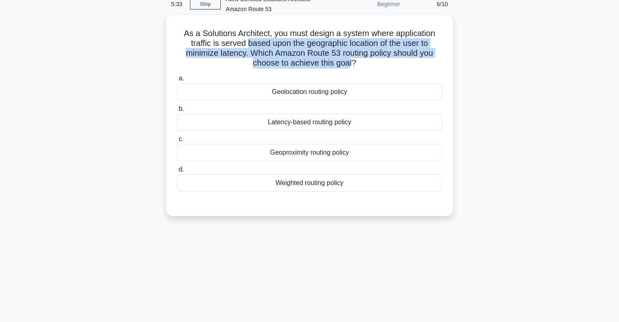
drag, startPoint x: 250, startPoint y: 46, endPoint x: 349, endPoint y: 64, distance: 100.8
click at [349, 64] on h5 "As a Solutions Architect, you must design a system where application traffic is…" at bounding box center [309, 48] width 267 height 40
click at [214, 51] on h5 "As a Solutions Architect, you must design a system where application traffic is…" at bounding box center [309, 48] width 267 height 40
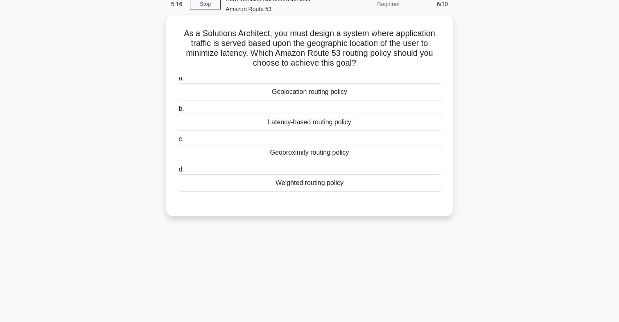
click at [318, 98] on div "Geolocation routing policy" at bounding box center [309, 91] width 265 height 17
click at [177, 81] on input "a. Geolocation routing policy" at bounding box center [177, 78] width 0 height 5
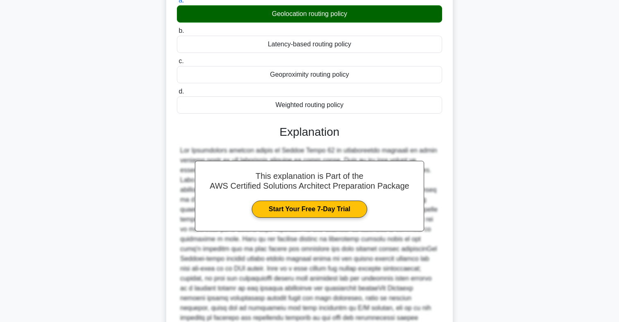
scroll to position [193, 0]
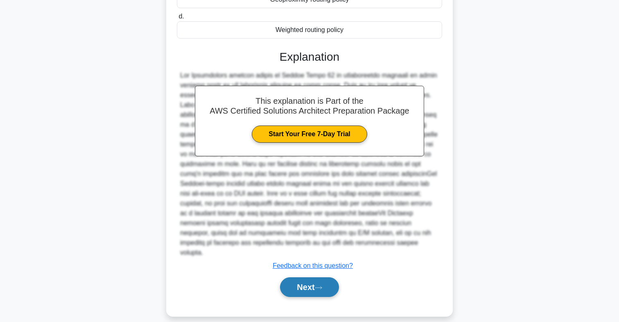
click at [319, 285] on icon at bounding box center [318, 287] width 7 height 5
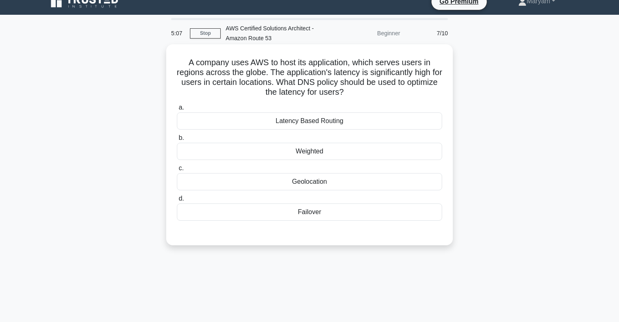
scroll to position [8, 0]
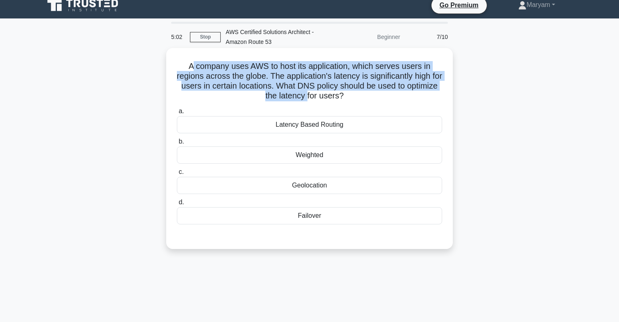
drag, startPoint x: 193, startPoint y: 62, endPoint x: 307, endPoint y: 92, distance: 118.3
click at [307, 92] on h5 "A company uses AWS to host its application, which serves users in regions acros…" at bounding box center [309, 81] width 267 height 40
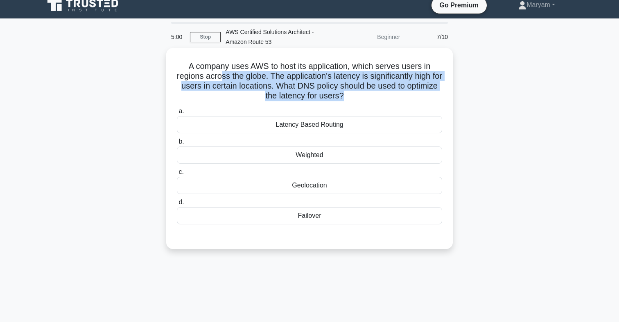
drag, startPoint x: 345, startPoint y: 104, endPoint x: 220, endPoint y: 75, distance: 128.2
click at [220, 75] on div "A company uses AWS to host its application, which serves users in regions acros…" at bounding box center [310, 148] width 280 height 194
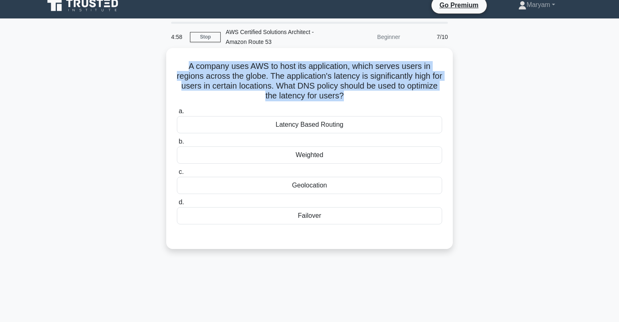
drag, startPoint x: 191, startPoint y: 68, endPoint x: 265, endPoint y: 104, distance: 82.3
click at [265, 104] on div "A company uses AWS to host its application, which serves users in regions acros…" at bounding box center [310, 148] width 280 height 194
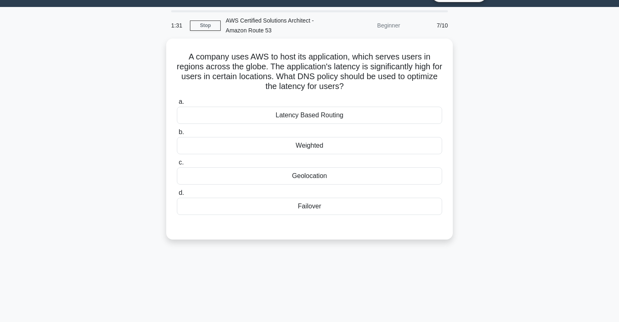
click at [297, 294] on div "1:31 Stop AWS Certified Solutions Architect - Amazon Route 53 Beginner 7/10 A c…" at bounding box center [309, 215] width 541 height 410
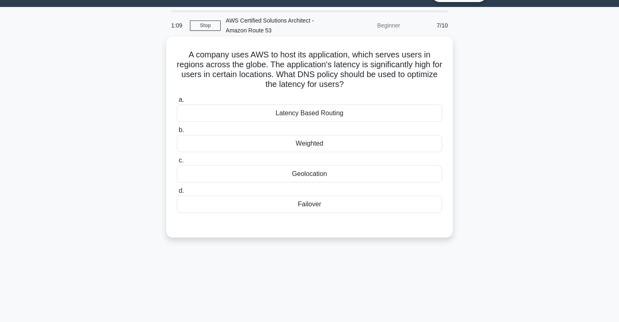
drag, startPoint x: 304, startPoint y: 80, endPoint x: 367, endPoint y: 80, distance: 62.7
click at [369, 83] on h5 "A company uses AWS to host its application, which serves users in regions acros…" at bounding box center [309, 70] width 267 height 40
click at [315, 175] on div "Geolocation" at bounding box center [309, 173] width 265 height 17
click at [177, 163] on input "c. Geolocation" at bounding box center [177, 160] width 0 height 5
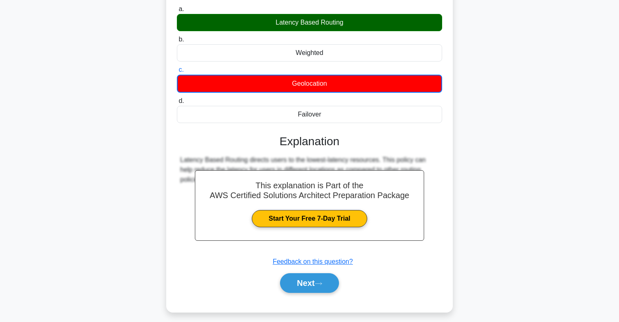
scroll to position [120, 0]
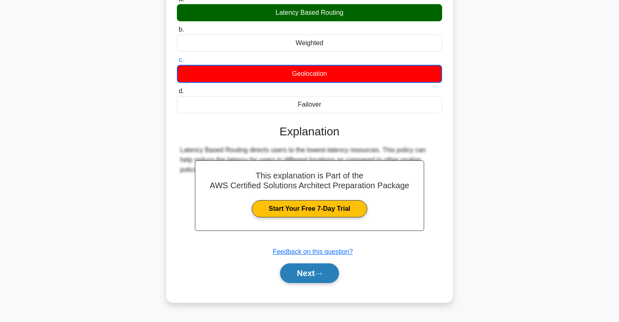
click at [308, 270] on button "Next" at bounding box center [309, 273] width 59 height 20
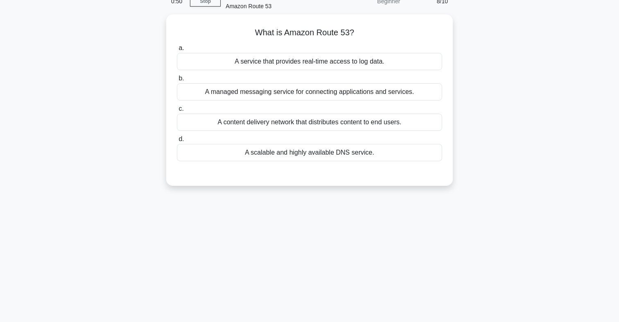
scroll to position [0, 0]
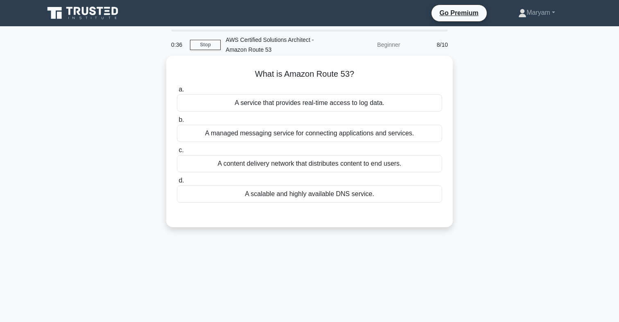
click at [339, 194] on div "A scalable and highly available DNS service." at bounding box center [309, 193] width 265 height 17
click at [177, 183] on input "d. A scalable and highly available DNS service." at bounding box center [177, 180] width 0 height 5
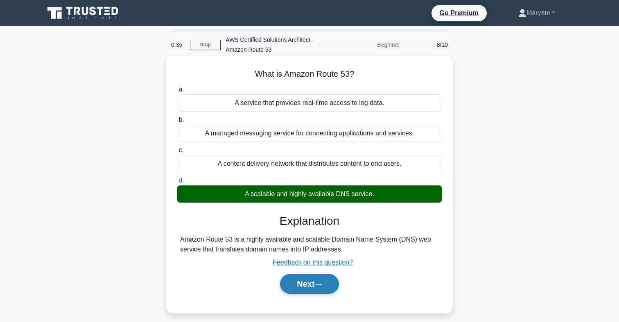
click at [319, 283] on icon at bounding box center [318, 284] width 7 height 5
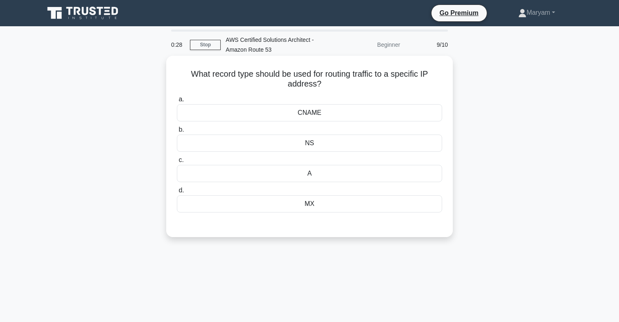
click at [315, 174] on div "A" at bounding box center [309, 173] width 265 height 17
click at [177, 163] on input "c. A" at bounding box center [177, 159] width 0 height 5
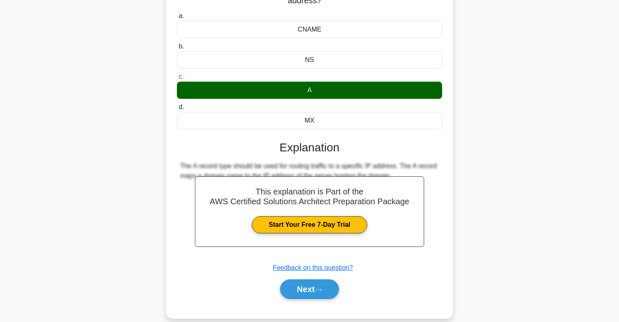
scroll to position [121, 0]
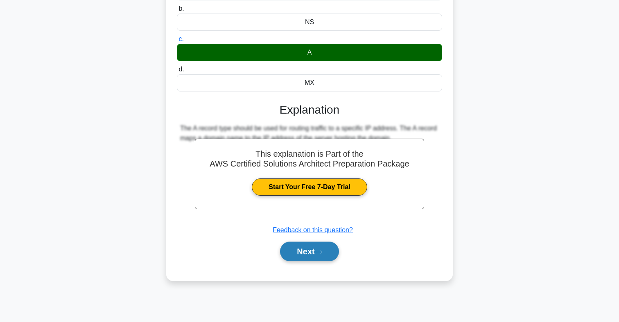
click at [318, 254] on icon at bounding box center [318, 251] width 7 height 5
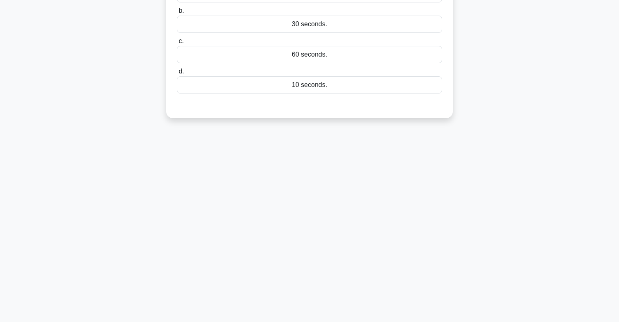
scroll to position [0, 0]
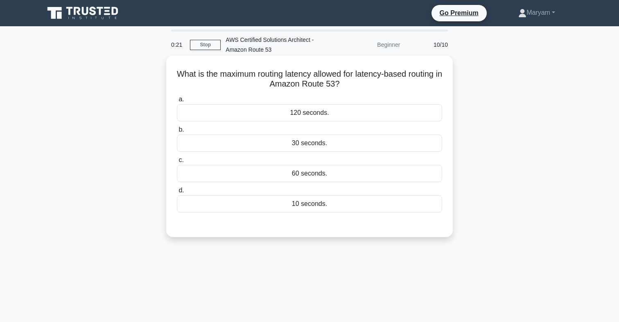
click at [300, 112] on div "120 seconds." at bounding box center [309, 112] width 265 height 17
click at [177, 102] on input "a. 120 seconds." at bounding box center [177, 99] width 0 height 5
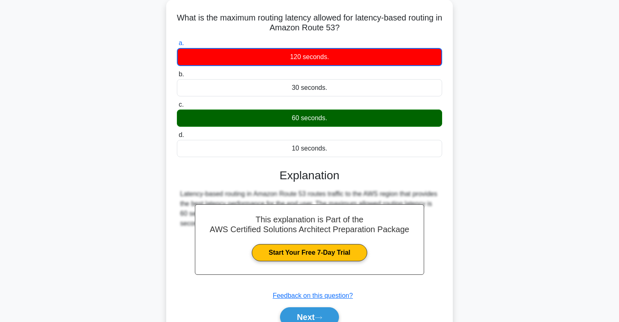
scroll to position [121, 0]
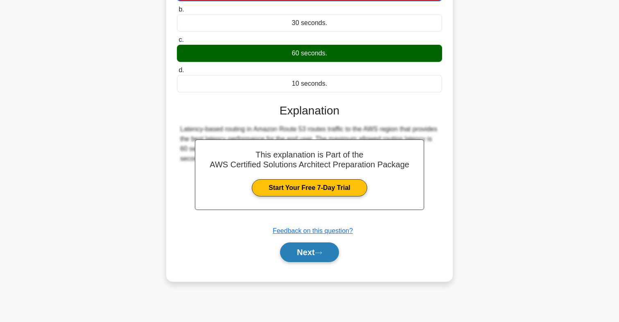
click at [310, 255] on button "Next" at bounding box center [309, 252] width 59 height 20
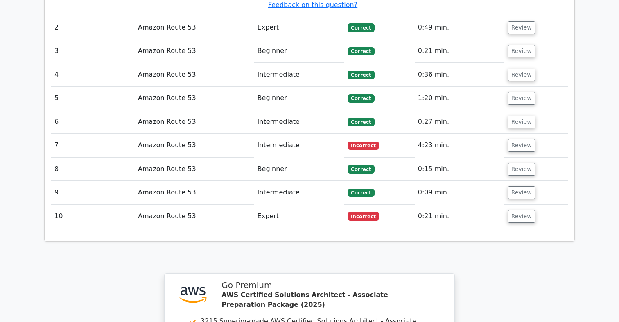
scroll to position [675, 0]
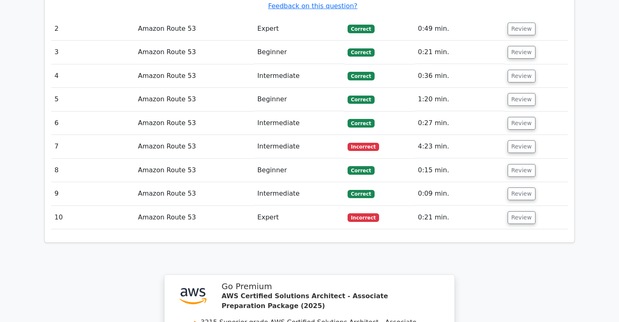
click at [350, 141] on td "Incorrect" at bounding box center [380, 146] width 70 height 23
click at [366, 143] on span "Incorrect" at bounding box center [364, 147] width 32 height 8
click at [518, 140] on button "Review" at bounding box center [522, 146] width 28 height 13
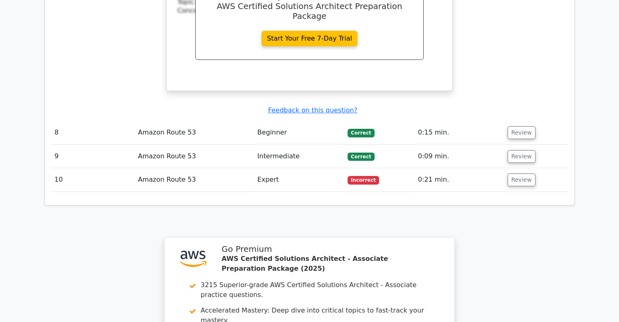
scroll to position [1068, 0]
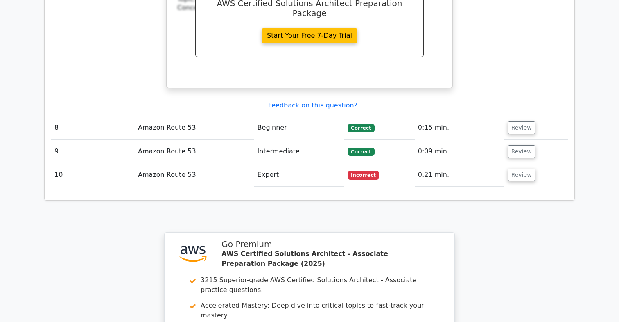
click at [355, 175] on td "Incorrect" at bounding box center [380, 174] width 70 height 23
click at [515, 169] on button "Review" at bounding box center [522, 174] width 28 height 13
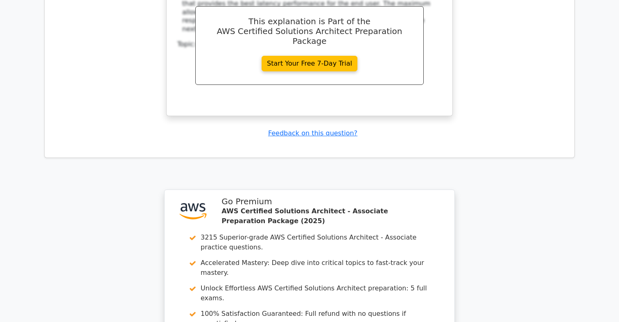
scroll to position [1200, 0]
